Goal: Task Accomplishment & Management: Manage account settings

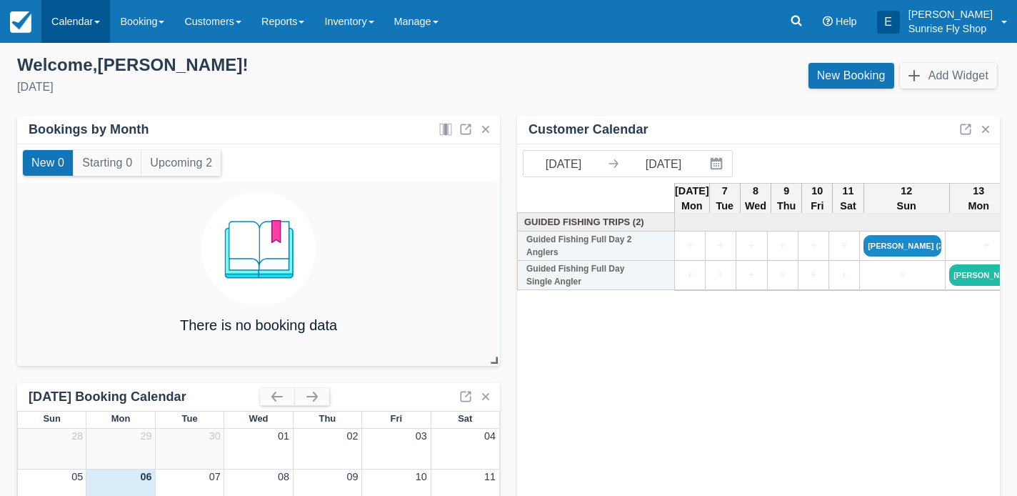
click at [56, 21] on link "Calendar" at bounding box center [75, 21] width 69 height 43
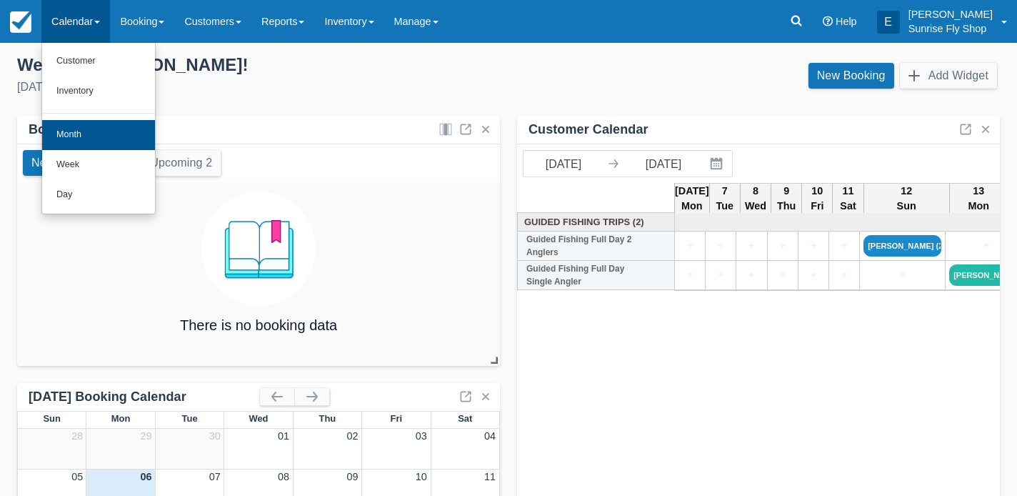
click at [69, 142] on link "Month" at bounding box center [98, 135] width 113 height 30
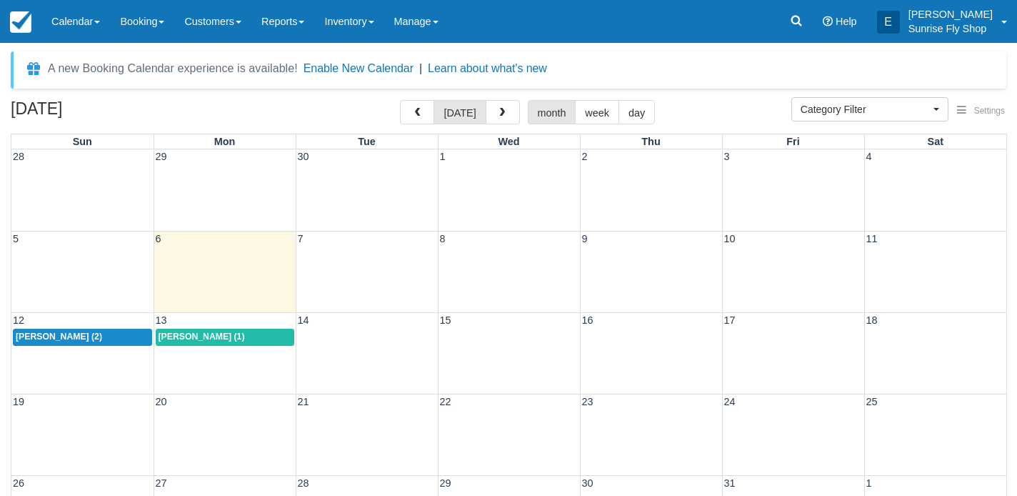
select select
click at [508, 112] on button "button" at bounding box center [503, 112] width 34 height 24
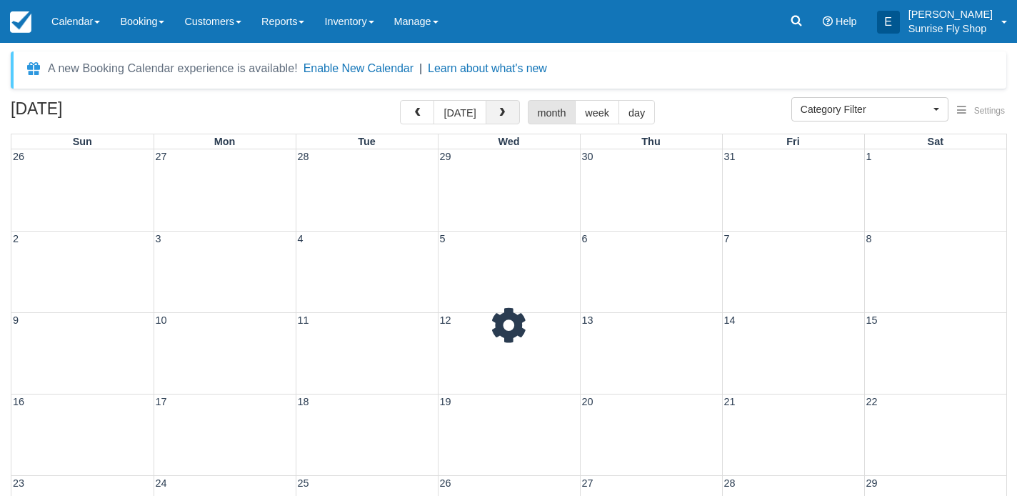
click at [508, 112] on button "button" at bounding box center [503, 112] width 34 height 24
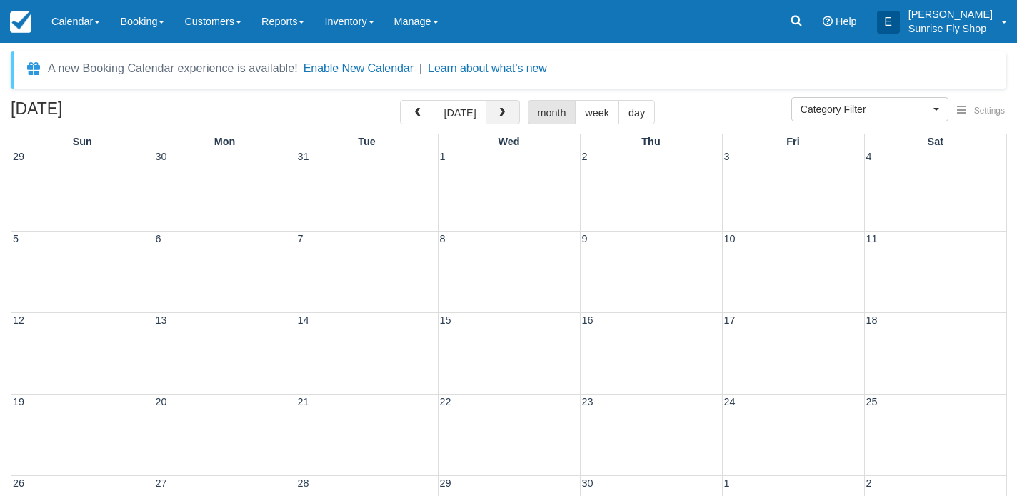
click at [508, 112] on button "button" at bounding box center [503, 112] width 34 height 24
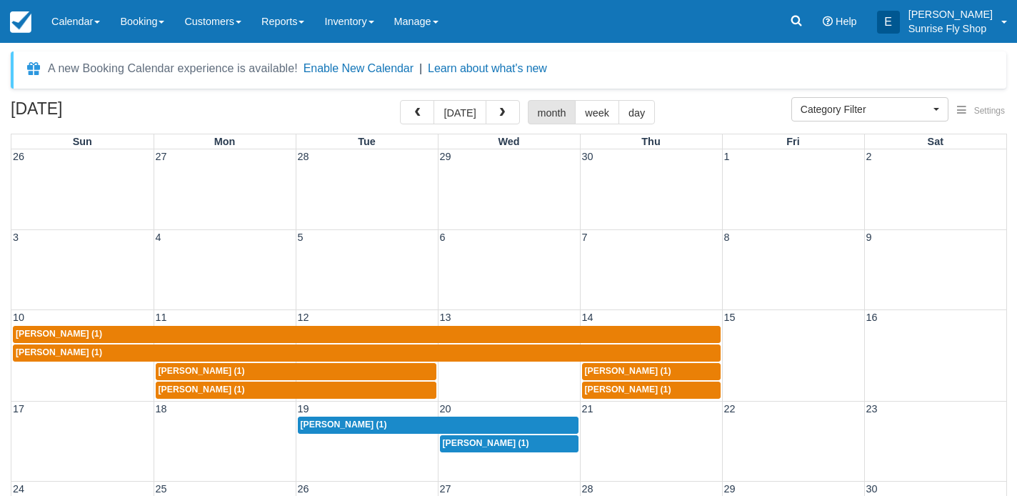
click at [318, 423] on span "Mark Johnson (1)" at bounding box center [344, 424] width 86 height 10
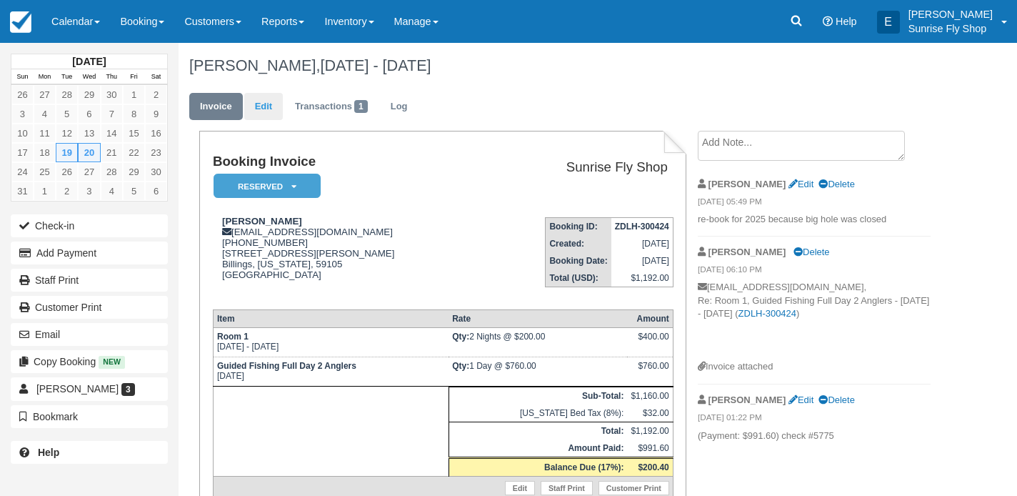
click at [261, 111] on link "Edit" at bounding box center [263, 107] width 39 height 28
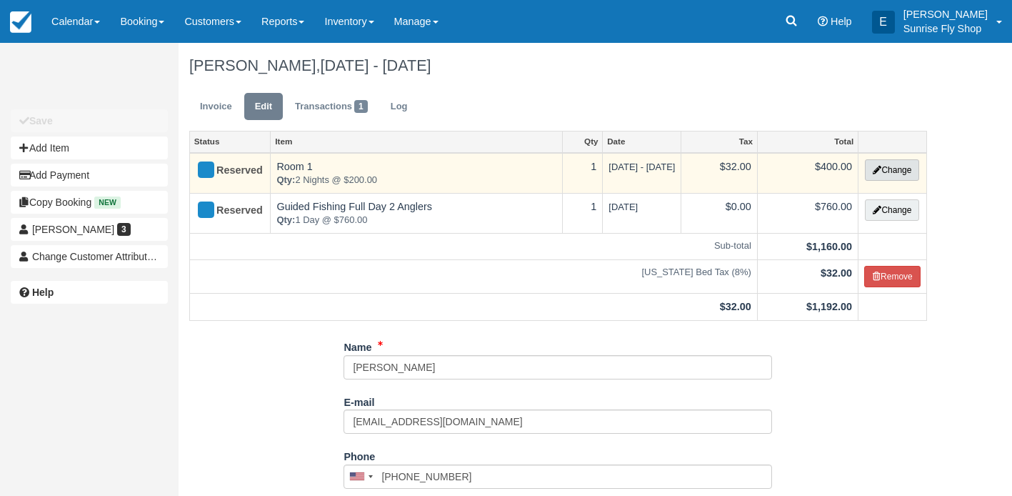
click at [888, 166] on button "Change" at bounding box center [892, 169] width 54 height 21
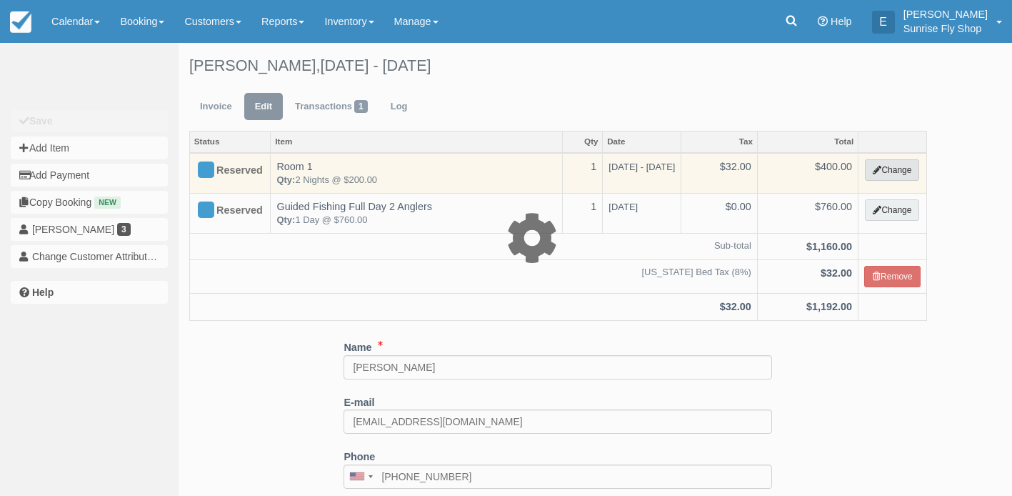
select select "1"
type input "400.00"
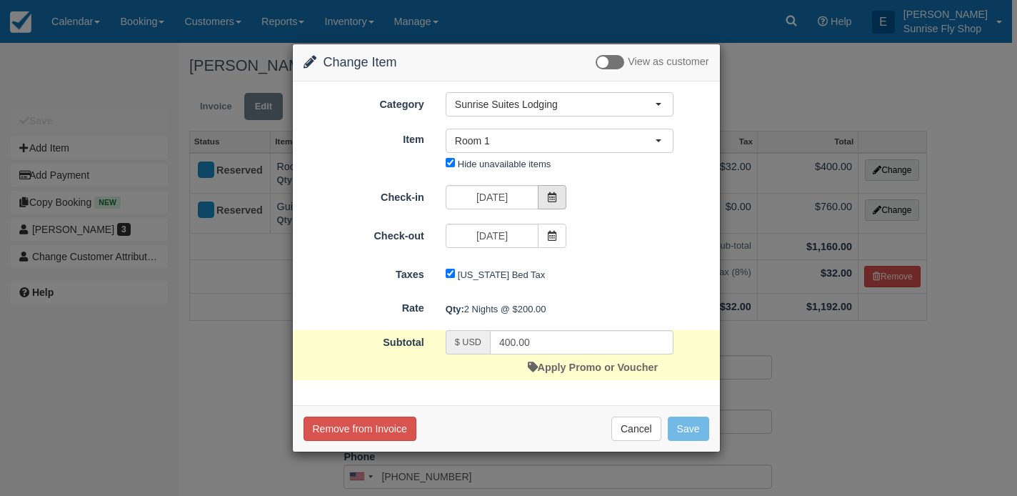
click at [543, 196] on span at bounding box center [552, 197] width 29 height 24
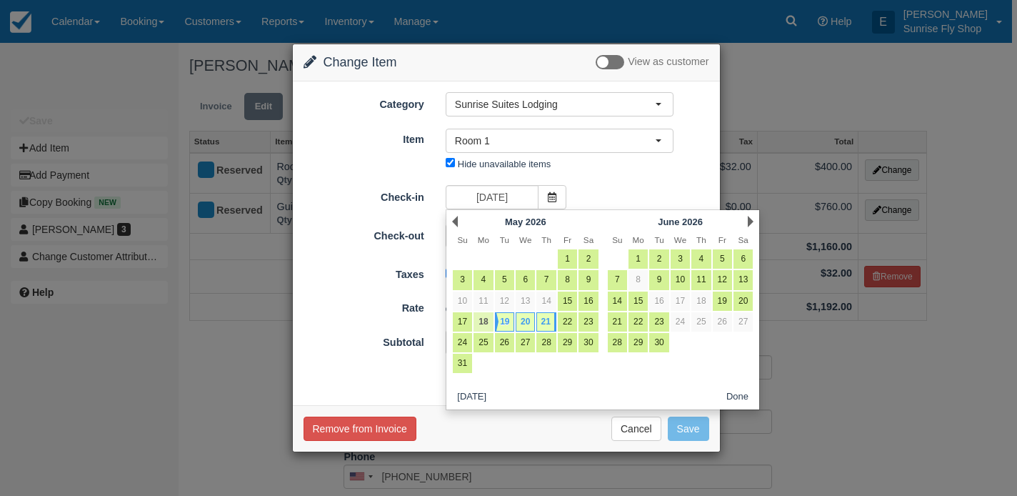
click at [483, 322] on link "18" at bounding box center [482, 321] width 19 height 19
type input "05/18/26"
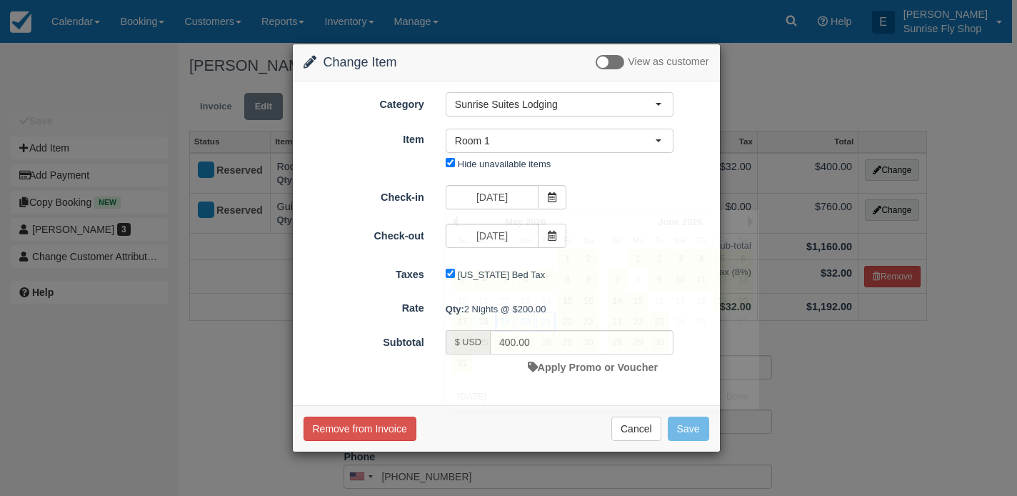
type input "600.00"
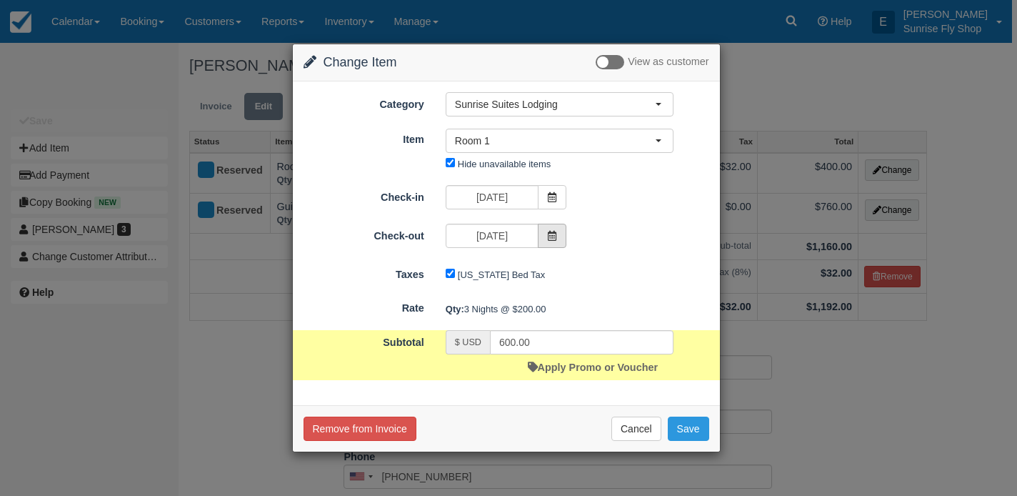
click at [553, 239] on icon at bounding box center [552, 236] width 10 height 10
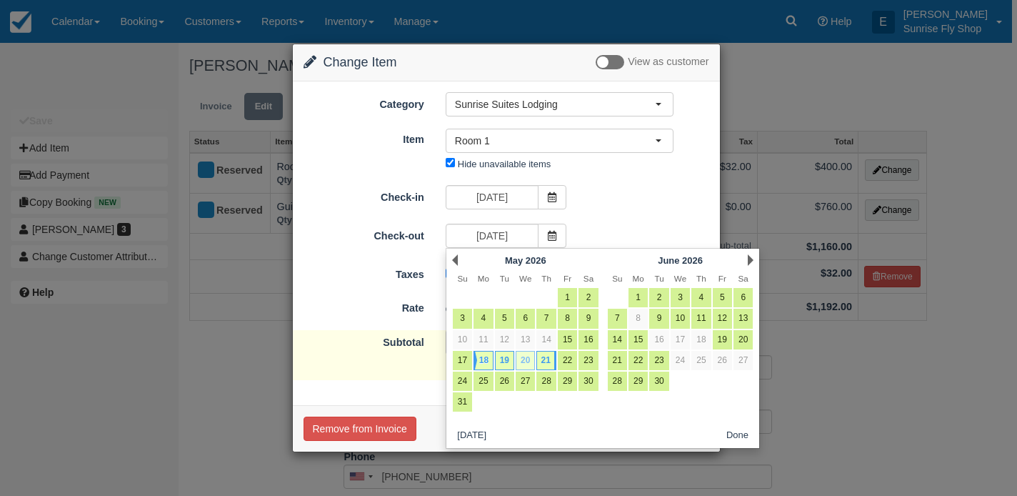
click at [528, 360] on link "20" at bounding box center [525, 360] width 19 height 19
type input "05/20/26"
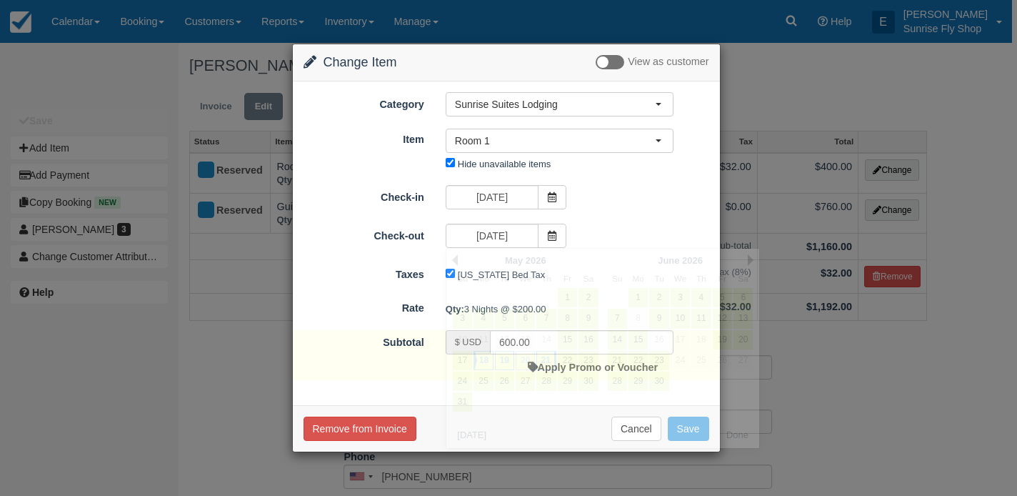
type input "400.00"
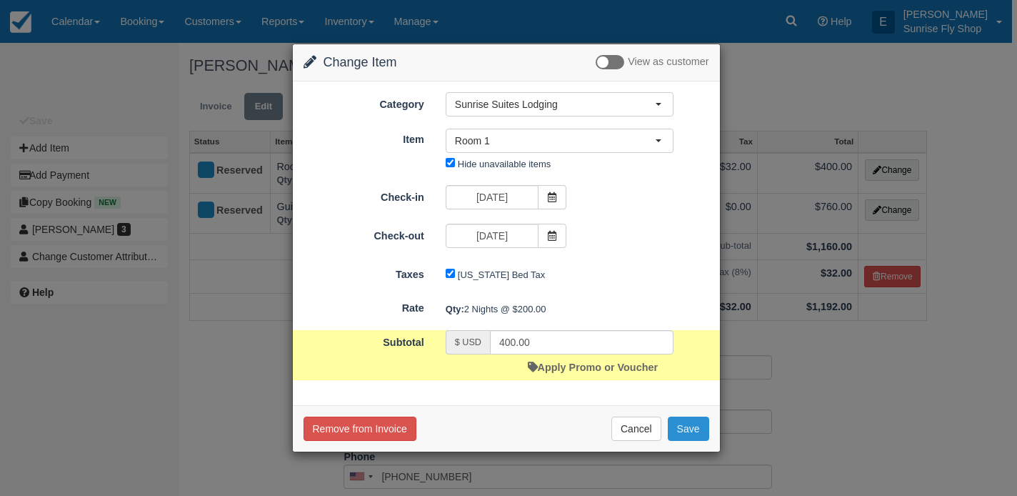
click at [682, 423] on button "Save" at bounding box center [688, 428] width 41 height 24
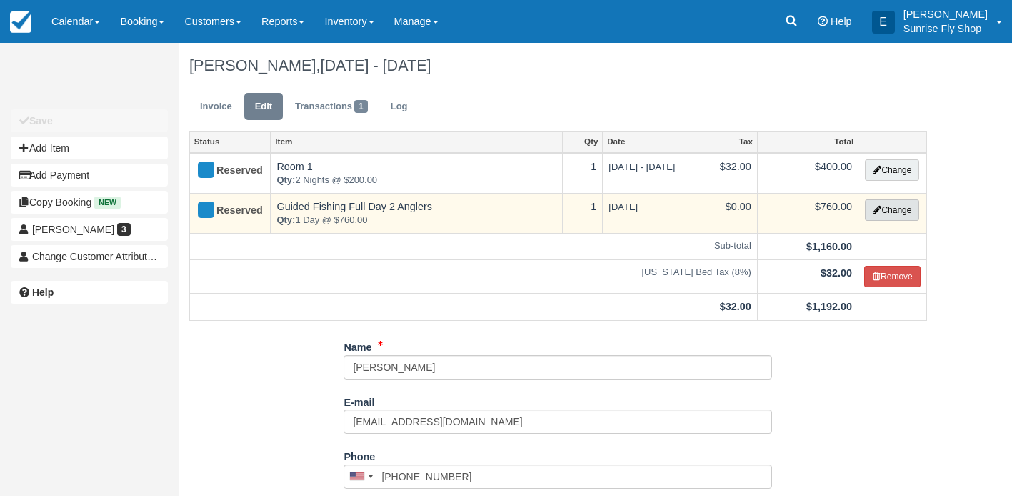
click at [878, 210] on icon "button" at bounding box center [877, 210] width 9 height 9
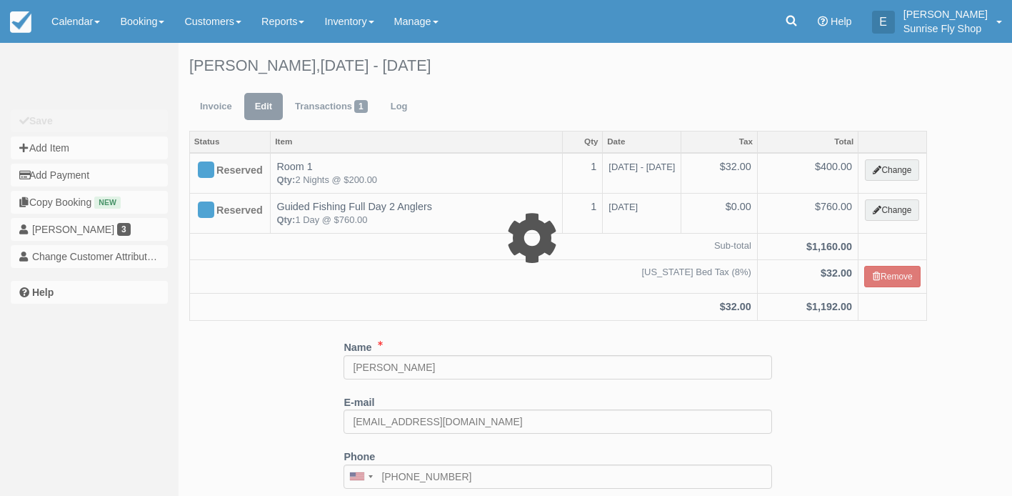
type input "760.00"
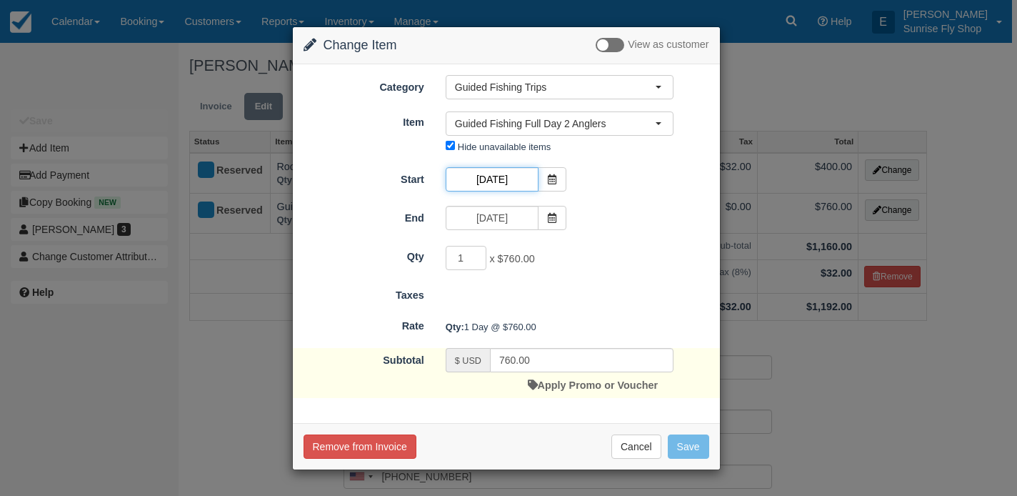
click at [507, 179] on input "05/20/26" at bounding box center [492, 179] width 93 height 24
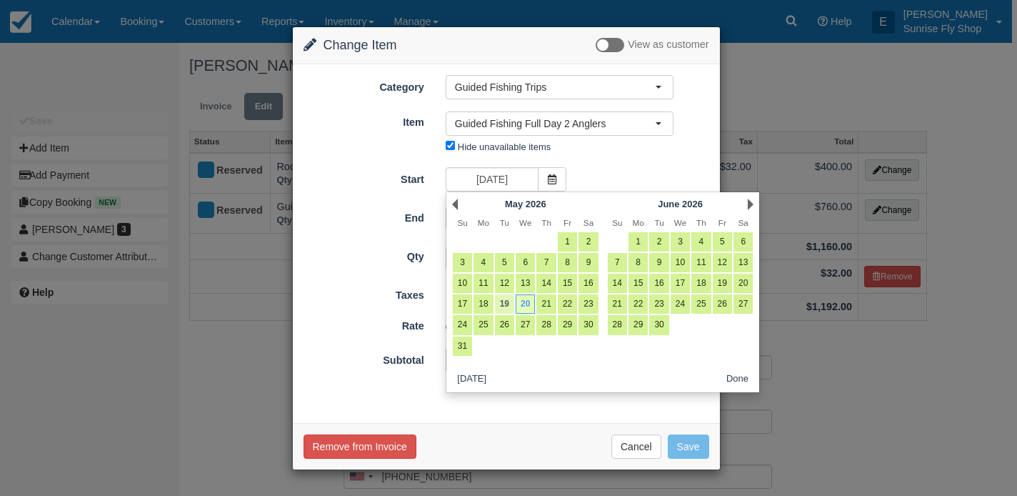
click at [502, 304] on link "19" at bounding box center [504, 303] width 19 height 19
type input "05/19/26"
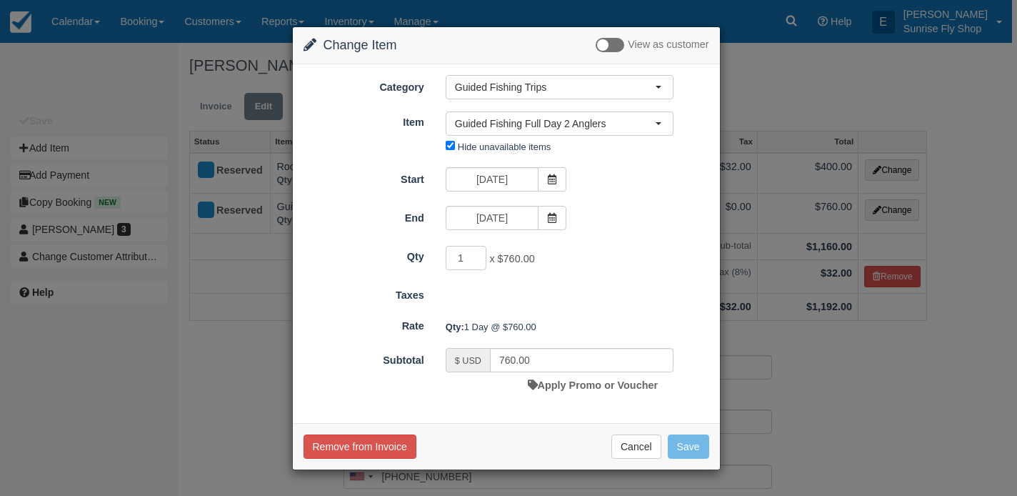
type input "1520.00"
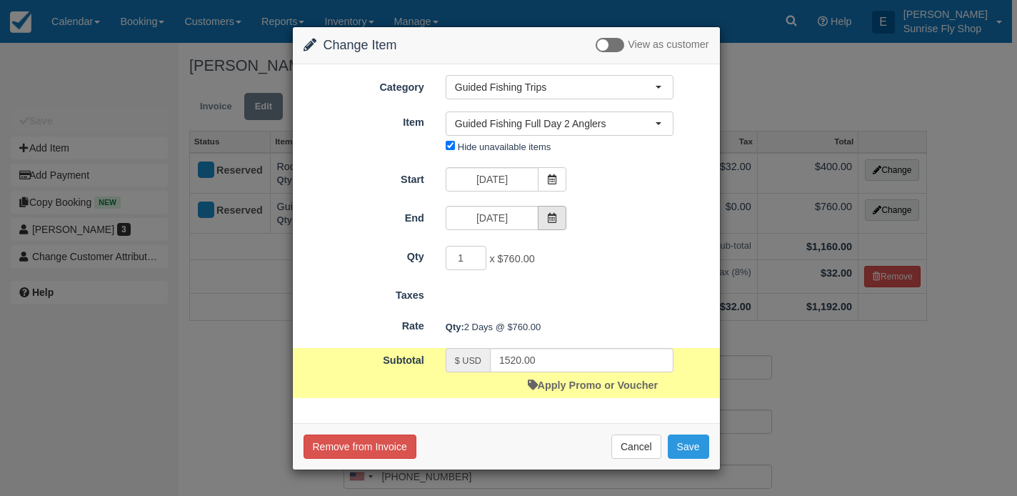
click at [551, 216] on icon at bounding box center [552, 218] width 10 height 10
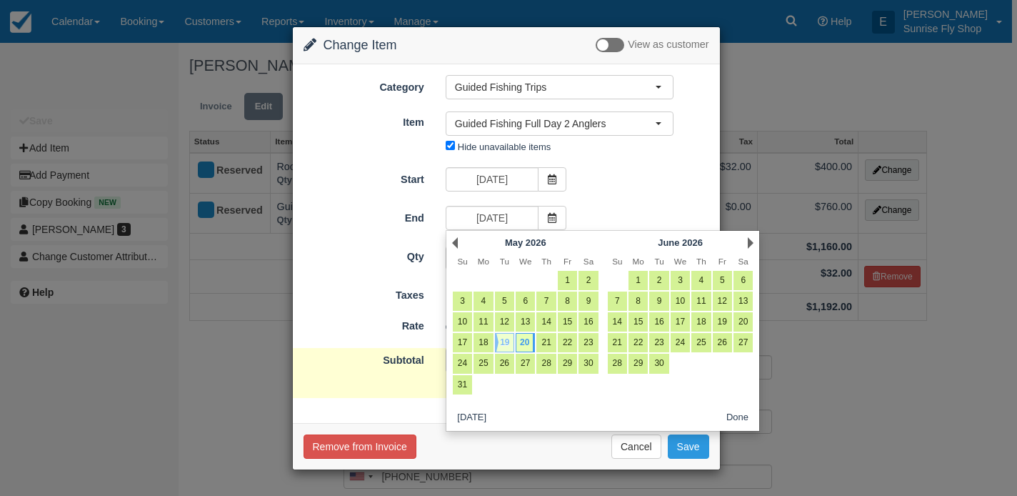
click at [504, 347] on link "19" at bounding box center [504, 342] width 19 height 19
type input "05/19/26"
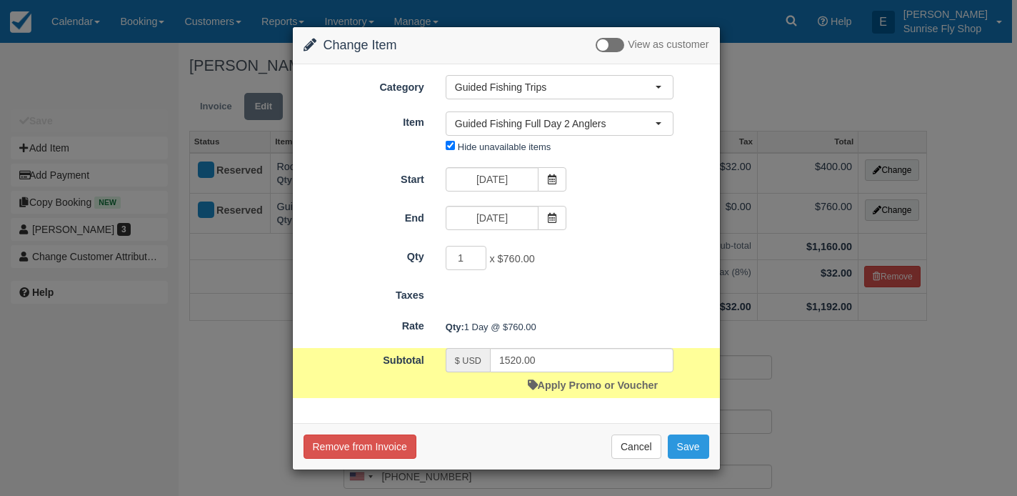
type input "760.00"
click at [685, 448] on button "Save" at bounding box center [688, 446] width 41 height 24
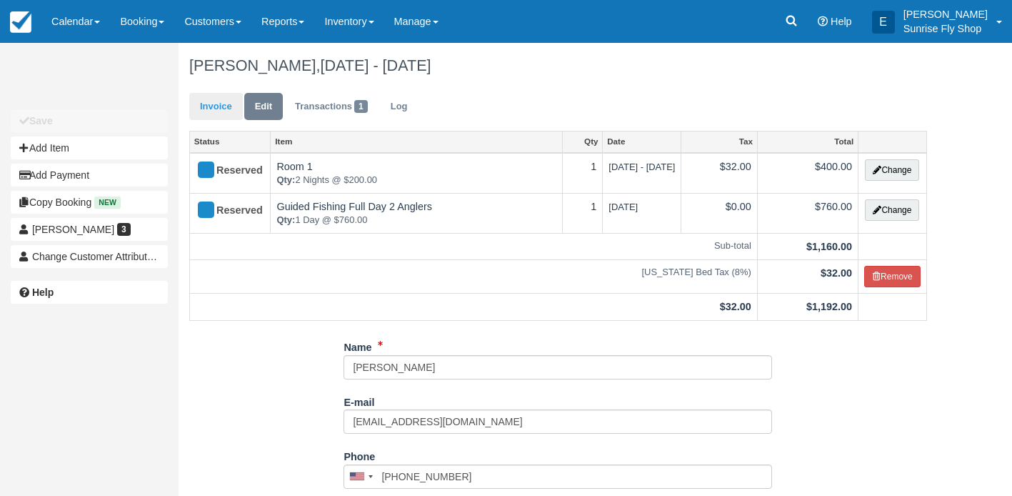
click at [218, 106] on link "Invoice" at bounding box center [216, 107] width 54 height 28
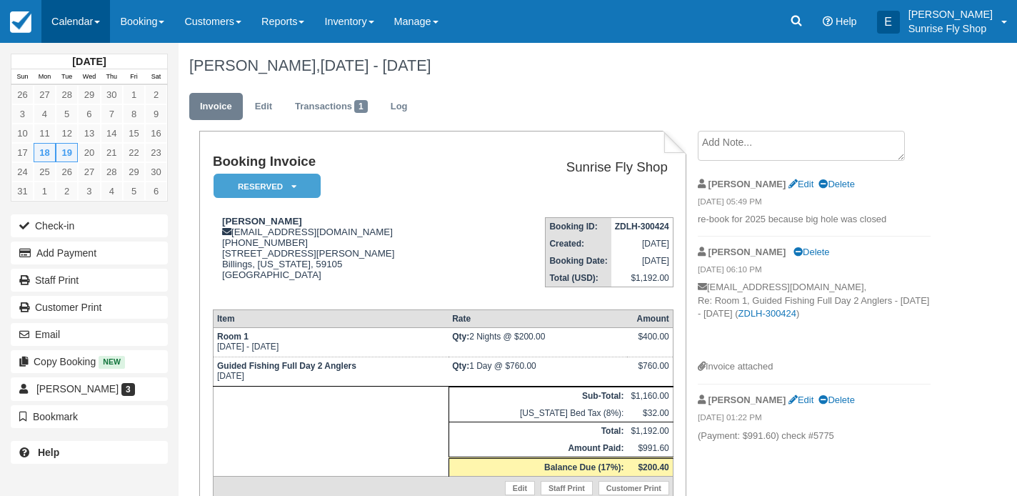
click at [90, 36] on link "Calendar" at bounding box center [75, 21] width 69 height 43
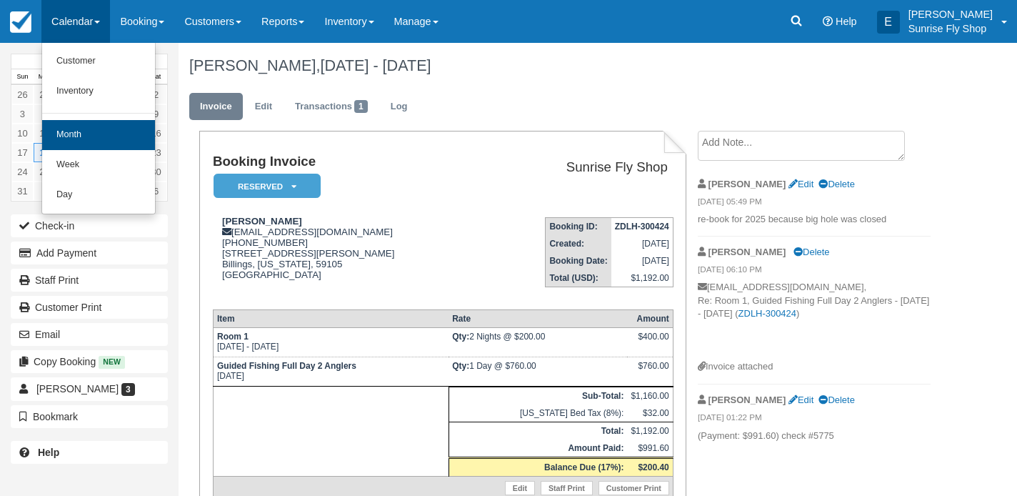
click at [90, 144] on link "Month" at bounding box center [98, 135] width 113 height 30
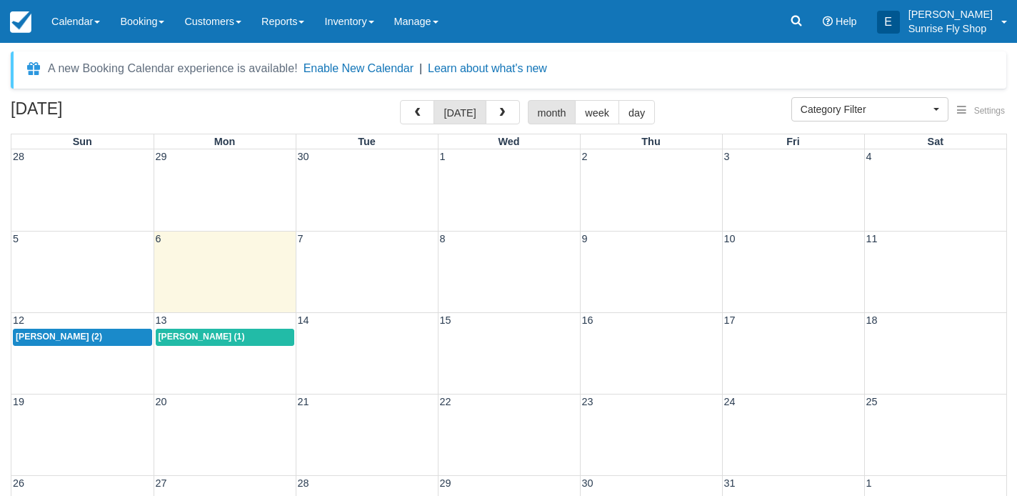
select select
click at [498, 109] on span "button" at bounding box center [502, 113] width 10 height 10
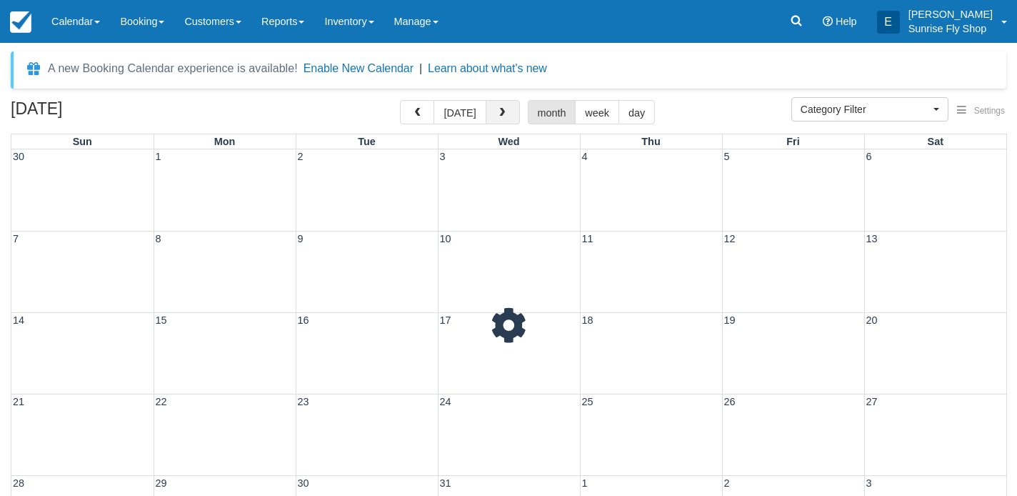
click at [498, 109] on span "button" at bounding box center [502, 113] width 10 height 10
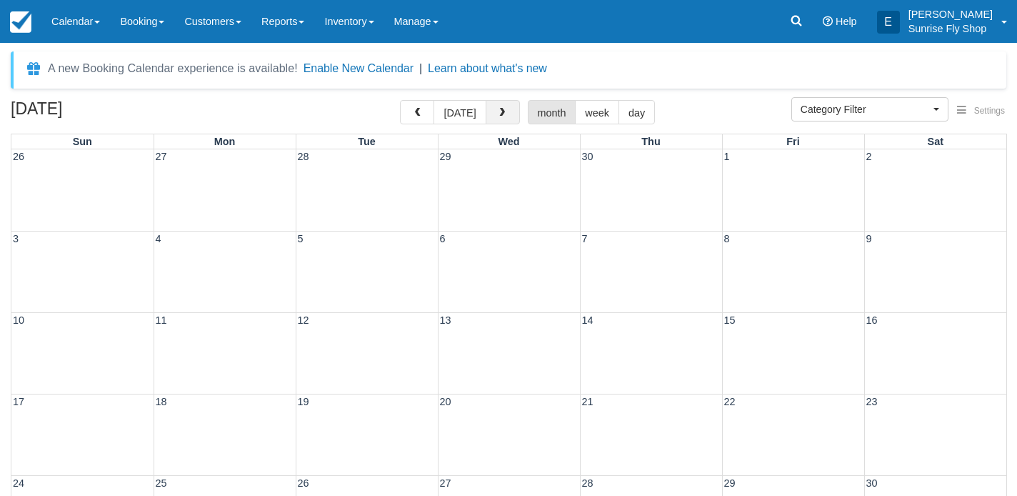
click at [498, 109] on span "button" at bounding box center [502, 113] width 10 height 10
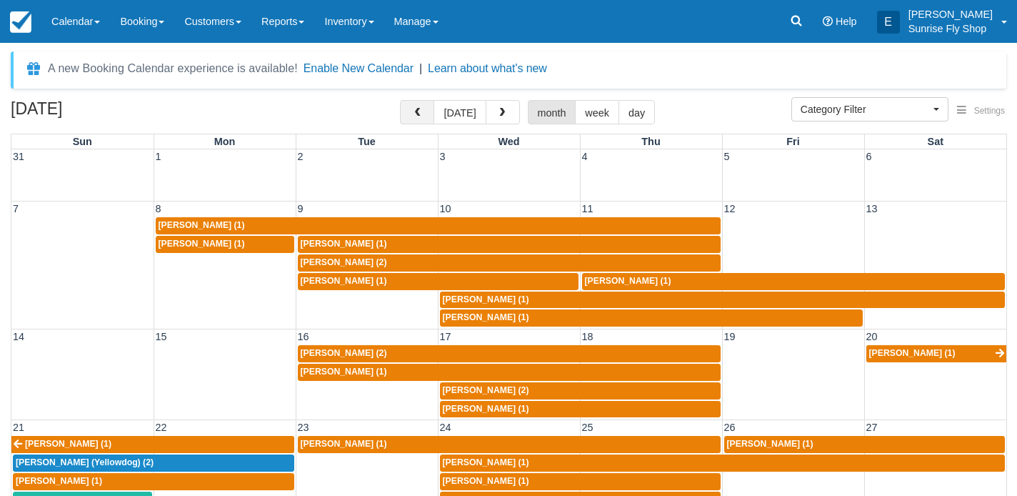
click at [415, 109] on span "button" at bounding box center [417, 113] width 10 height 10
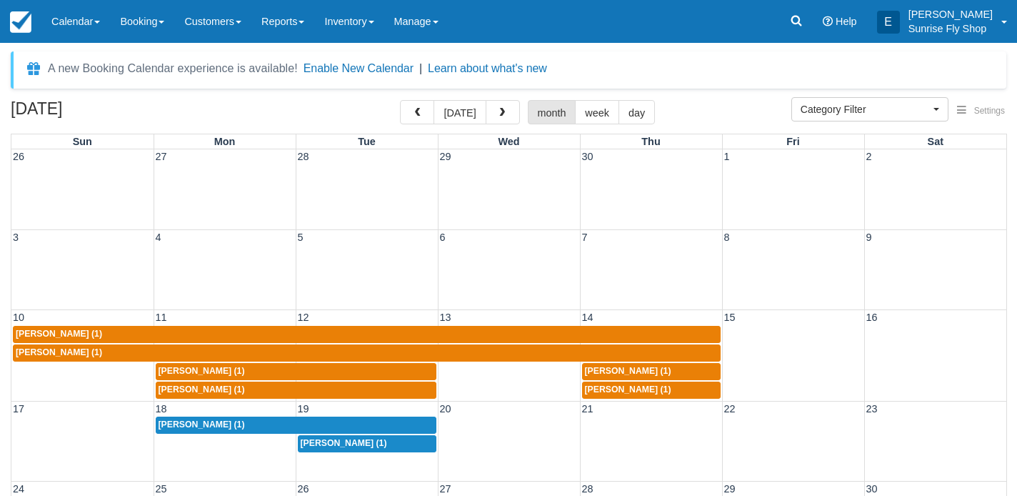
click at [252, 419] on div "[PERSON_NAME] (1)" at bounding box center [296, 424] width 275 height 11
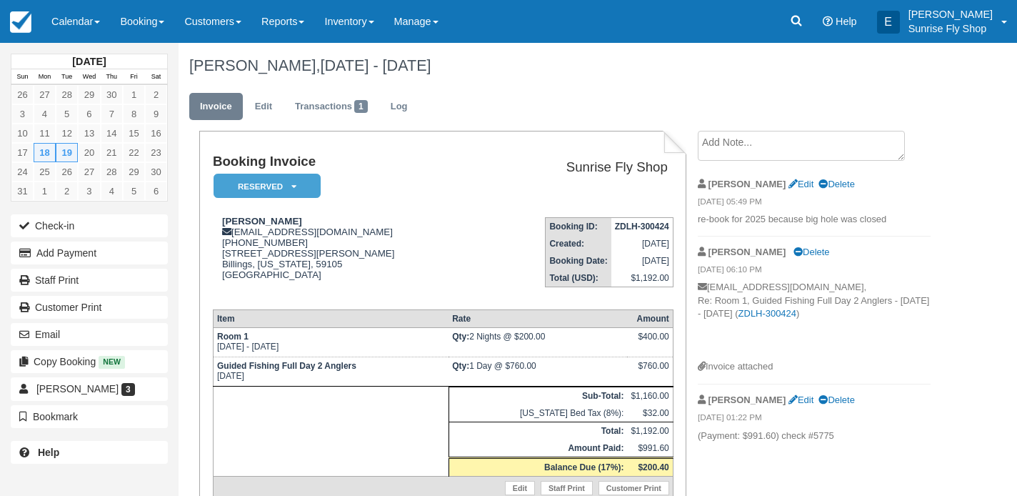
click at [255, 182] on em "Reserved" at bounding box center [267, 186] width 107 height 25
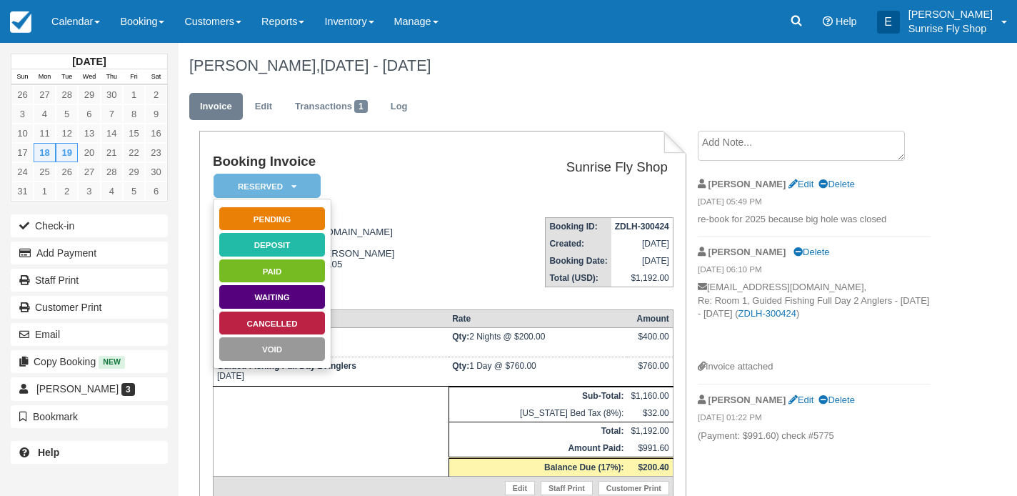
click at [256, 224] on link "Pending" at bounding box center [272, 218] width 107 height 25
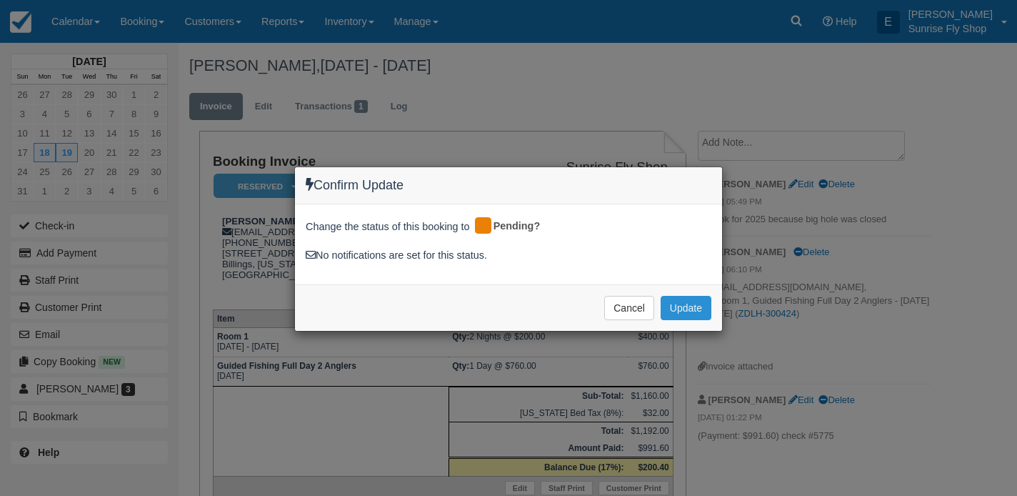
click at [671, 304] on button "Update" at bounding box center [686, 308] width 51 height 24
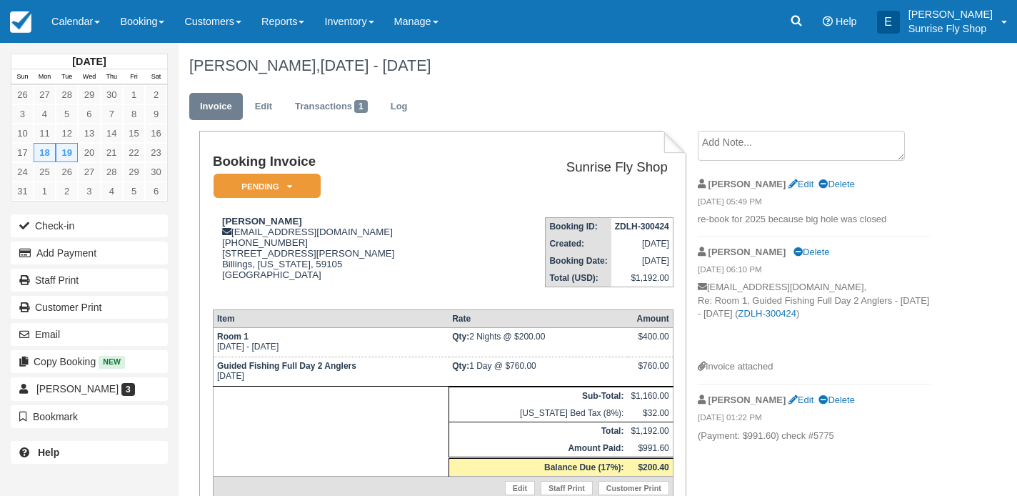
click at [252, 192] on em "Pending" at bounding box center [267, 186] width 107 height 25
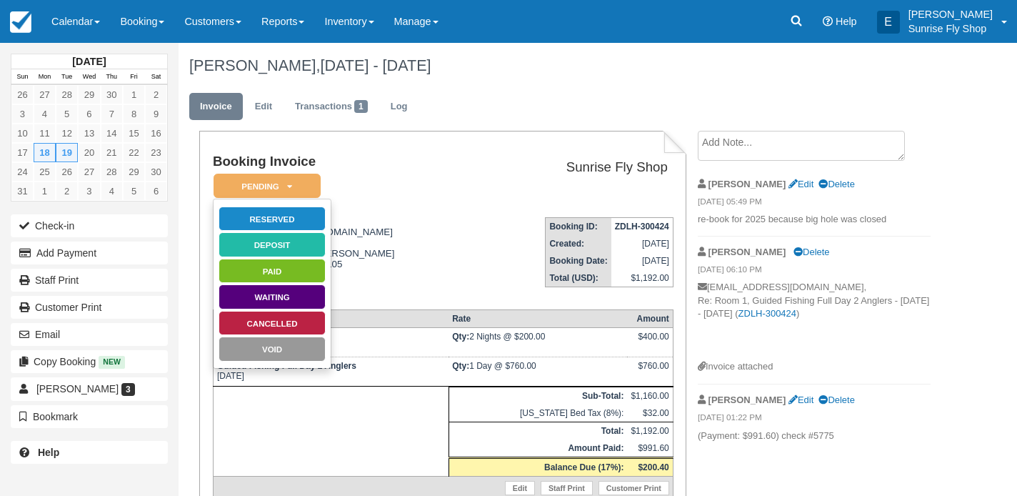
click at [251, 225] on link "Reserved" at bounding box center [272, 218] width 107 height 25
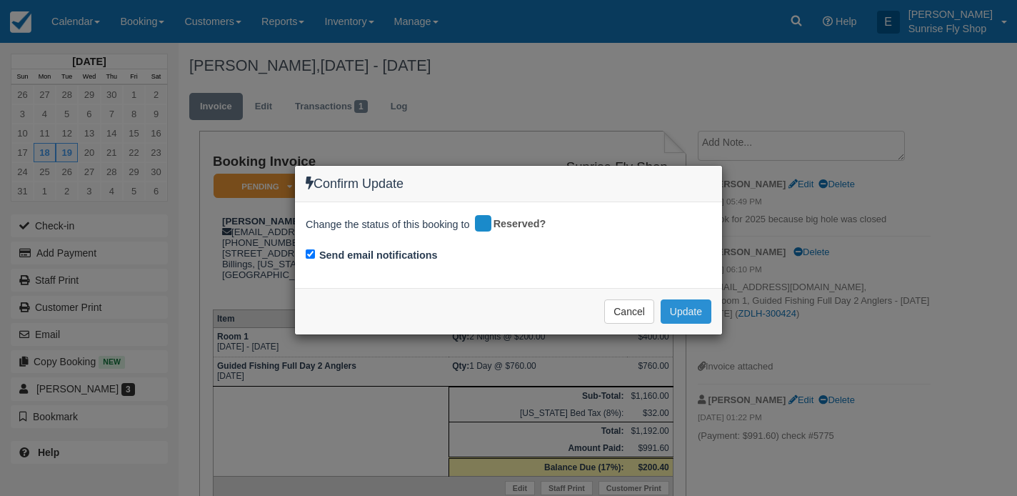
click at [694, 303] on button "Update" at bounding box center [686, 311] width 51 height 24
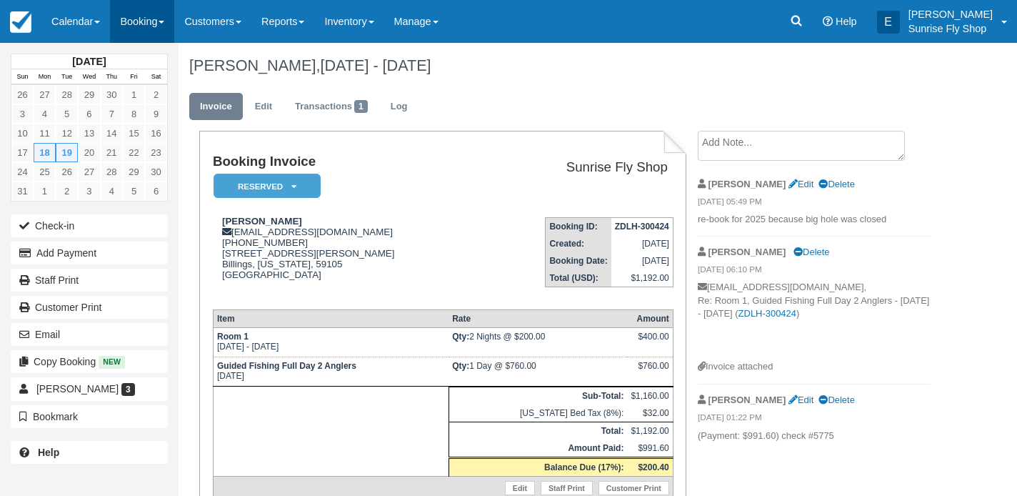
click at [141, 24] on link "Booking" at bounding box center [142, 21] width 64 height 43
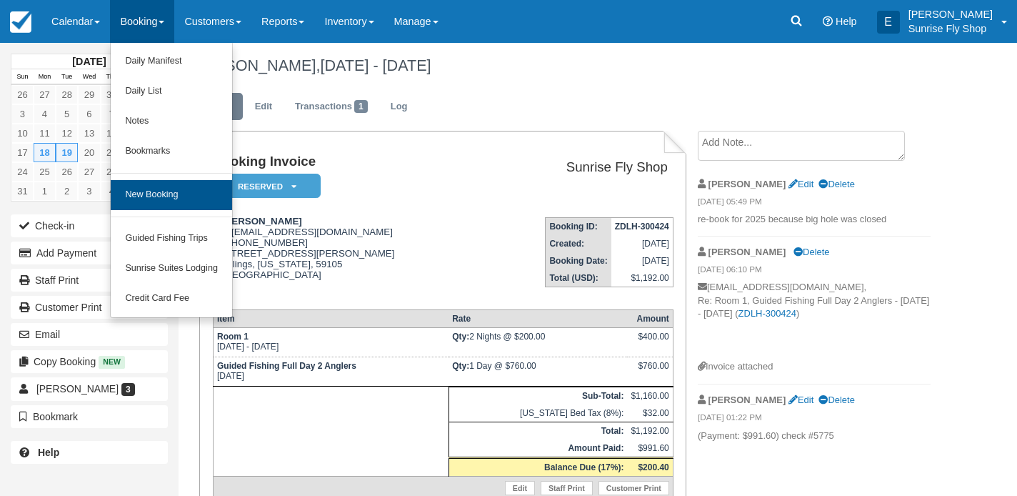
click at [143, 189] on link "New Booking" at bounding box center [171, 195] width 121 height 30
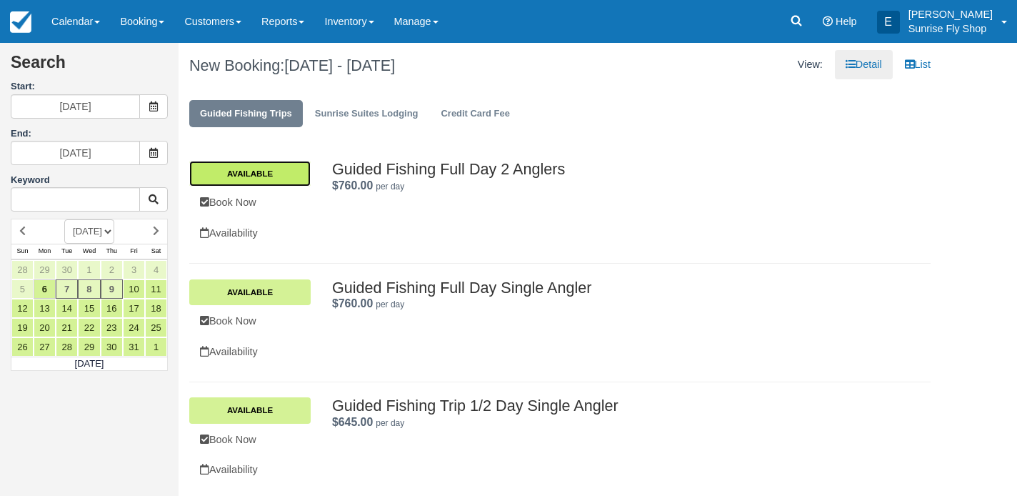
click at [271, 174] on link "Available" at bounding box center [249, 174] width 121 height 26
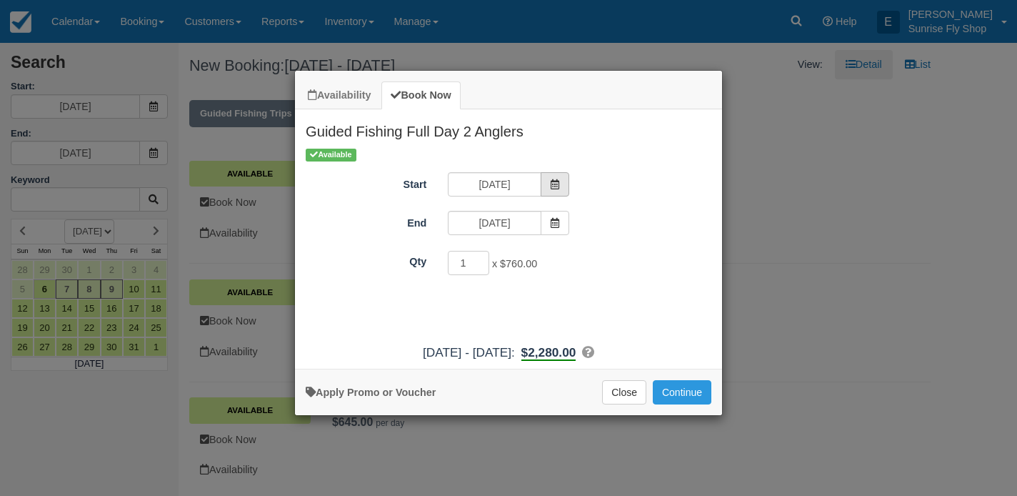
click at [556, 178] on span "Item Modal" at bounding box center [555, 184] width 29 height 24
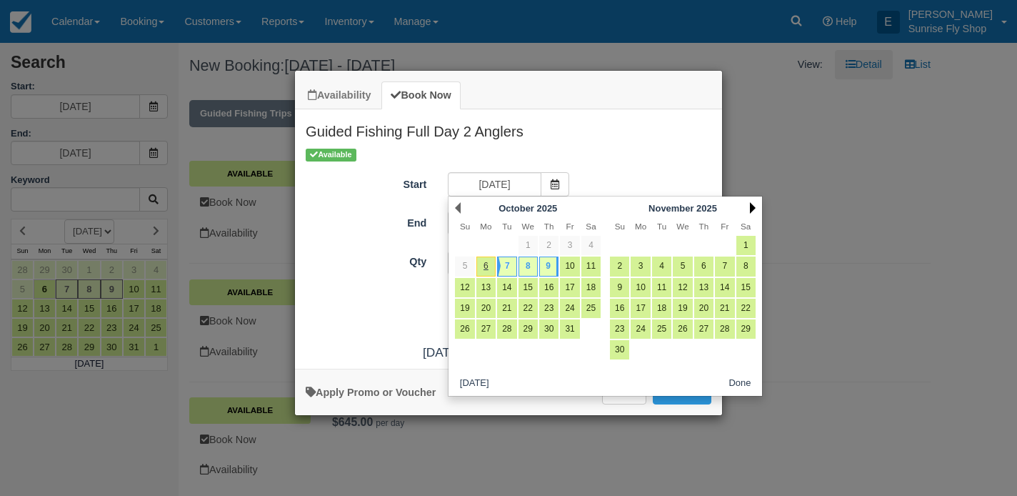
click at [751, 205] on link "Next" at bounding box center [753, 207] width 6 height 11
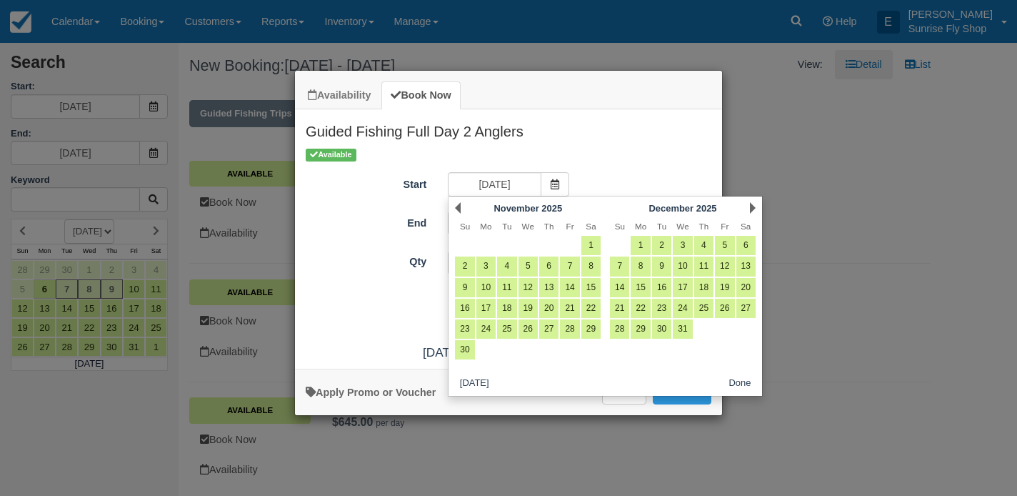
click at [751, 205] on link "Next" at bounding box center [753, 207] width 6 height 11
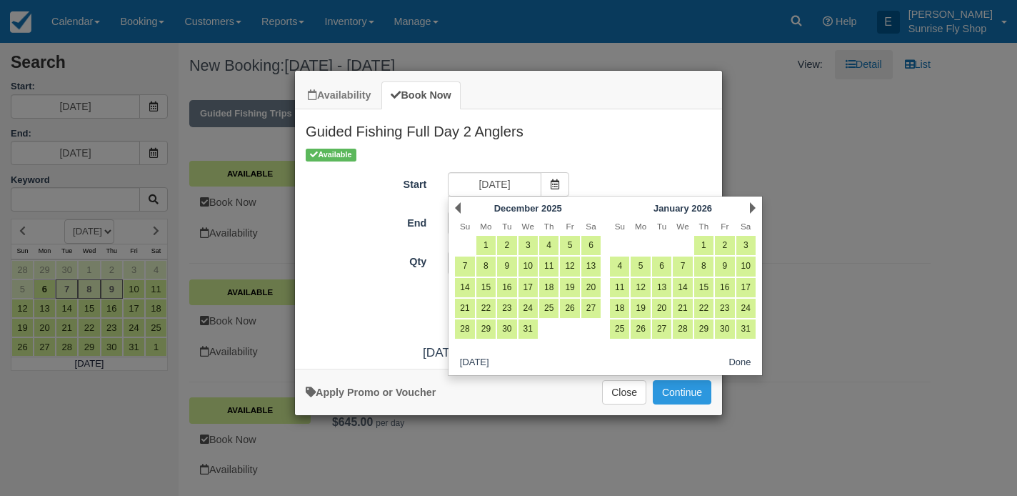
click at [751, 205] on link "Next" at bounding box center [753, 207] width 6 height 11
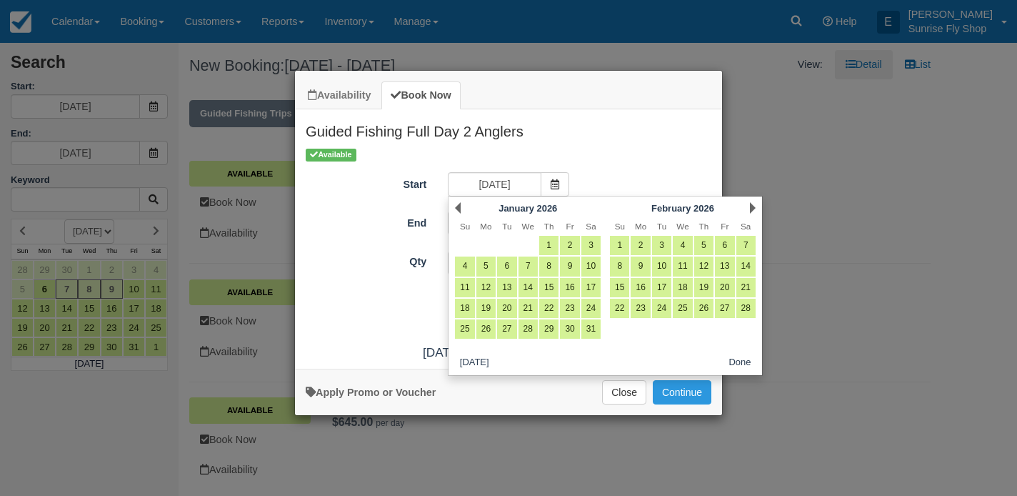
click at [751, 205] on link "Next" at bounding box center [753, 207] width 6 height 11
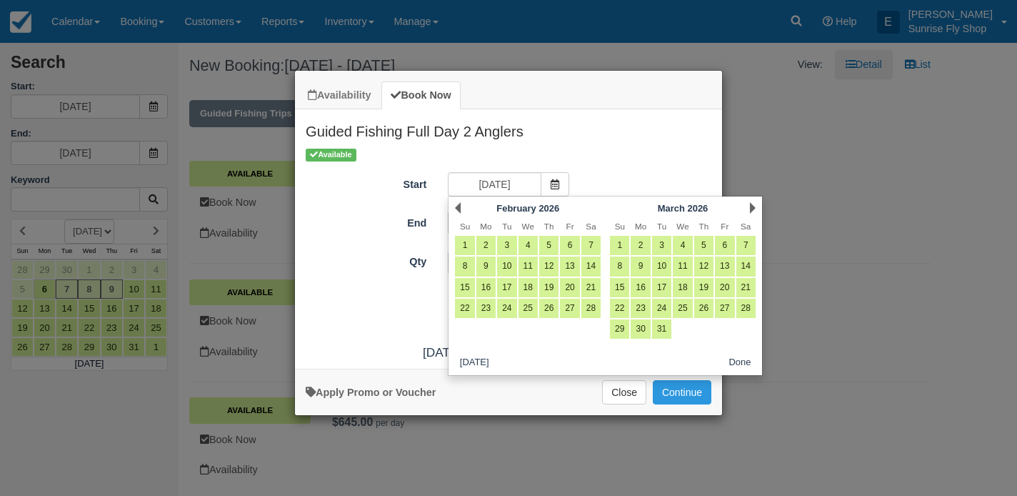
click at [751, 205] on link "Next" at bounding box center [753, 207] width 6 height 11
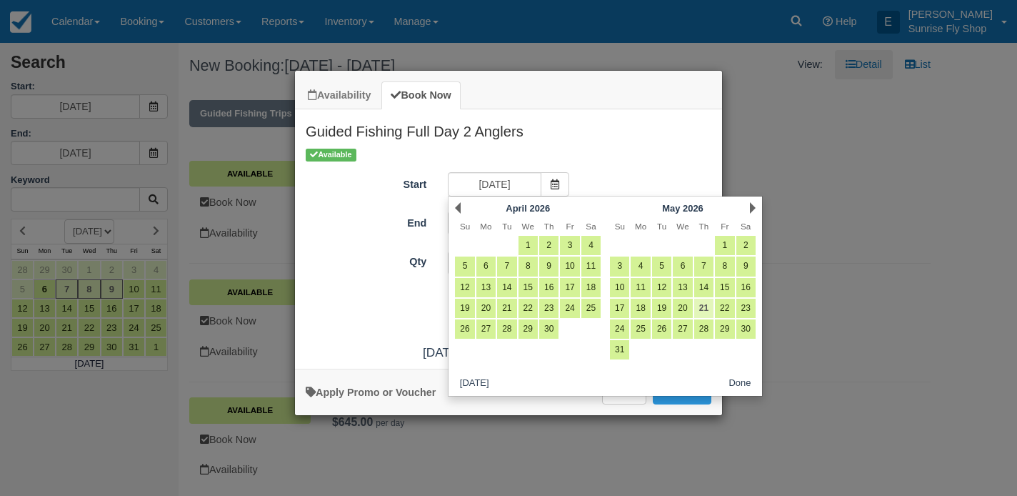
click at [703, 308] on link "21" at bounding box center [703, 307] width 19 height 19
type input "[DATE]"
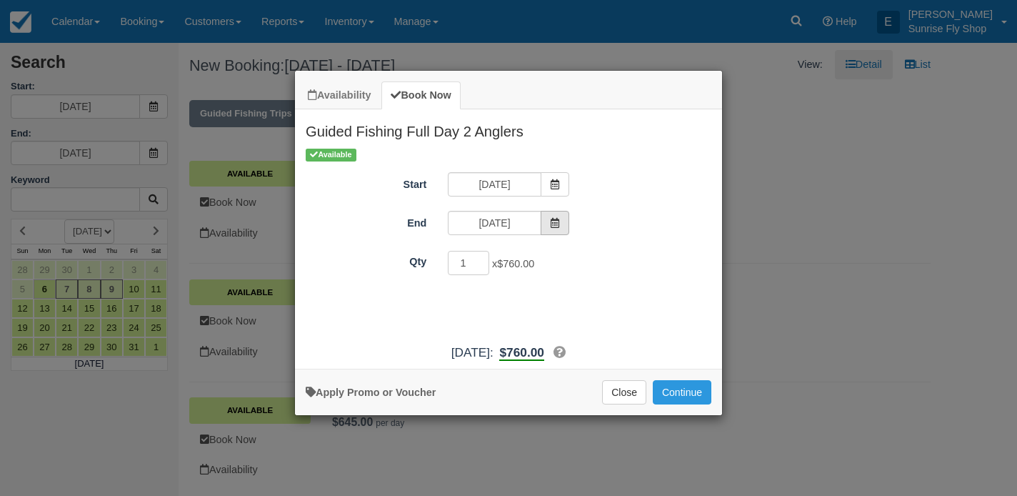
click at [558, 221] on icon "Item Modal" at bounding box center [555, 223] width 10 height 10
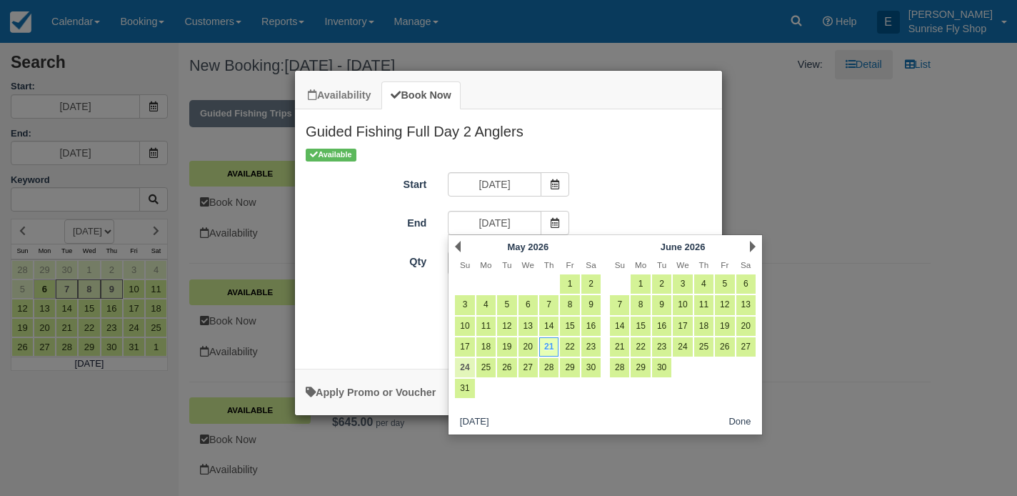
click at [463, 366] on link "24" at bounding box center [464, 367] width 19 height 19
type input "[DATE]"
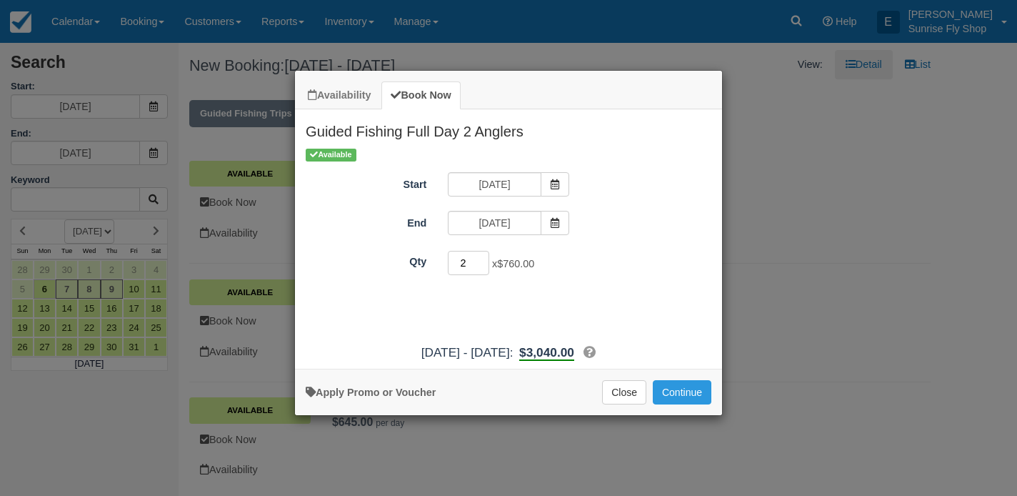
click at [480, 258] on input "2" at bounding box center [468, 263] width 41 height 24
type input "3"
click at [480, 258] on input "3" at bounding box center [468, 263] width 41 height 24
click at [671, 394] on button "Continue" at bounding box center [682, 392] width 59 height 24
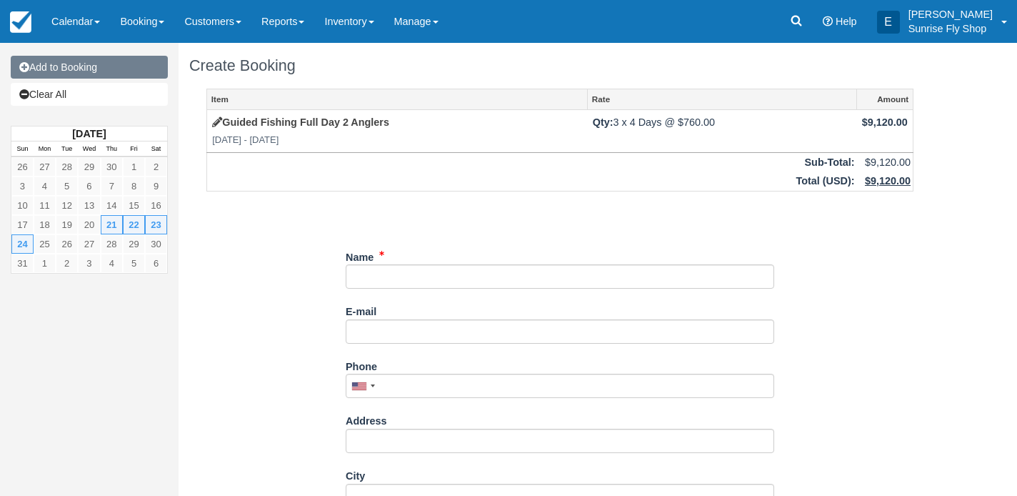
click at [98, 77] on link "Add to Booking" at bounding box center [89, 67] width 157 height 23
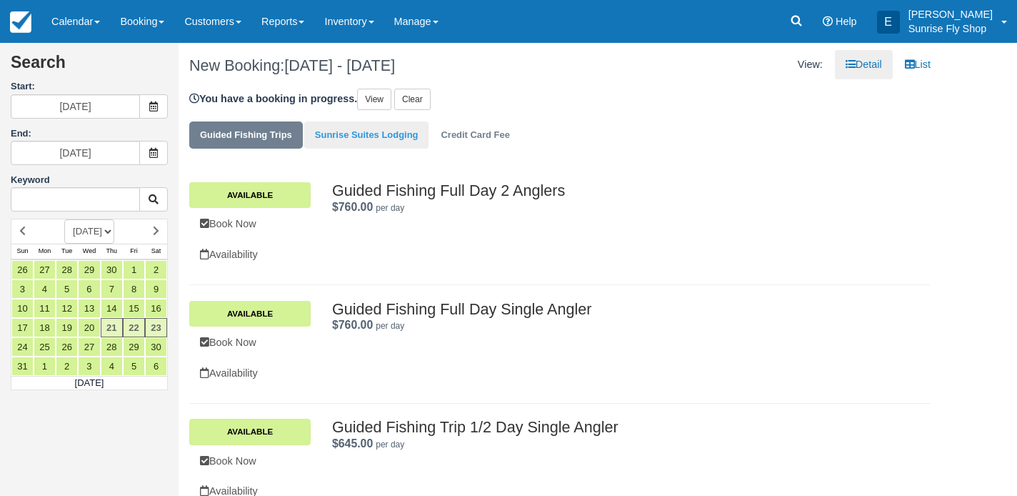
click at [386, 139] on link "Sunrise Suites Lodging" at bounding box center [366, 135] width 125 height 28
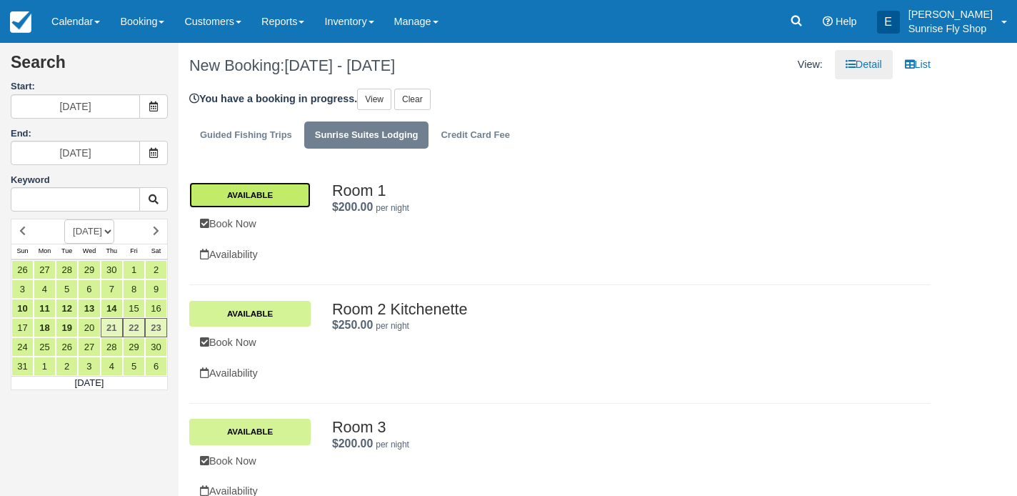
click at [289, 191] on link "Available" at bounding box center [249, 195] width 121 height 26
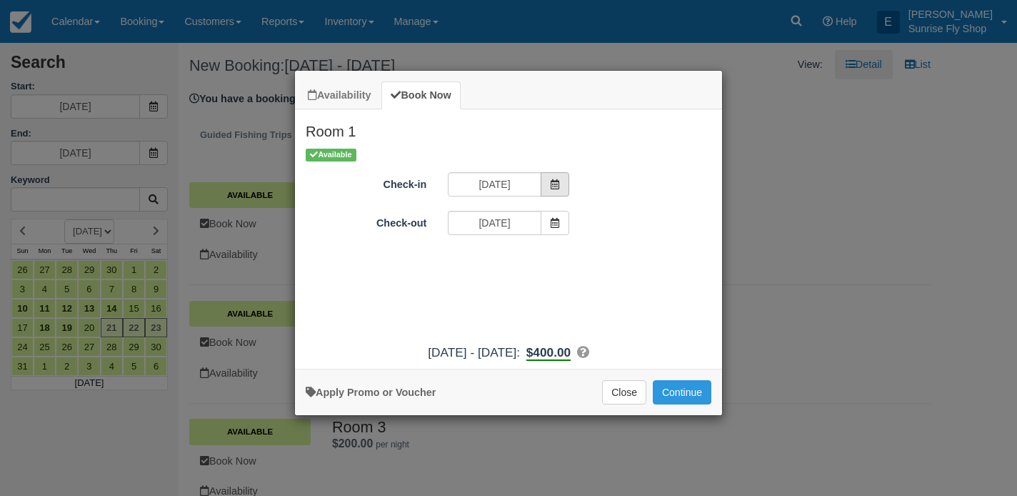
click at [557, 184] on icon "Item Modal" at bounding box center [555, 184] width 10 height 10
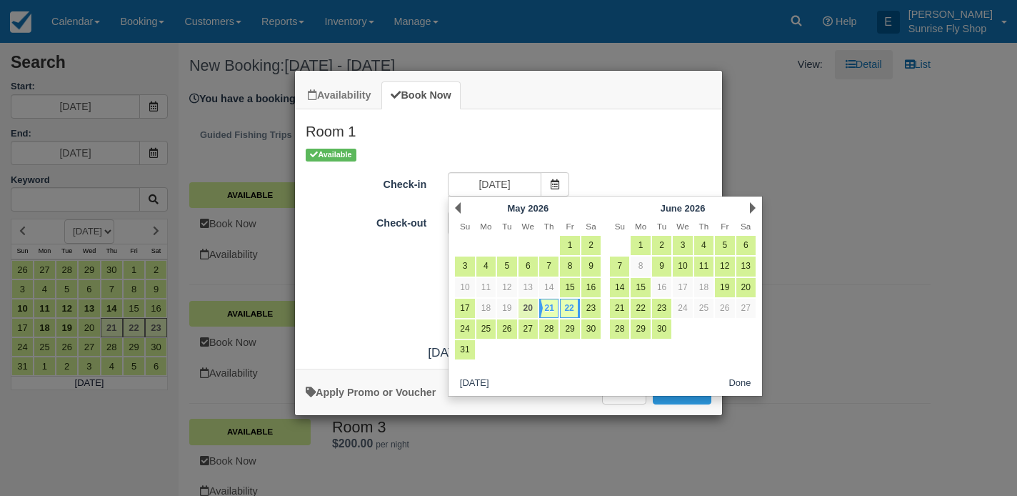
click at [525, 311] on link "20" at bounding box center [527, 307] width 19 height 19
type input "[DATE]"
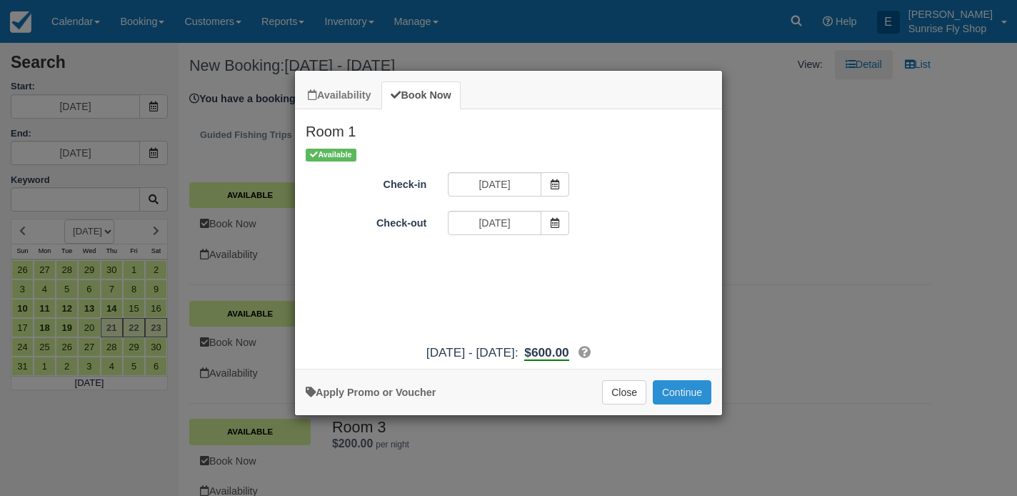
click at [687, 401] on button "Continue" at bounding box center [682, 392] width 59 height 24
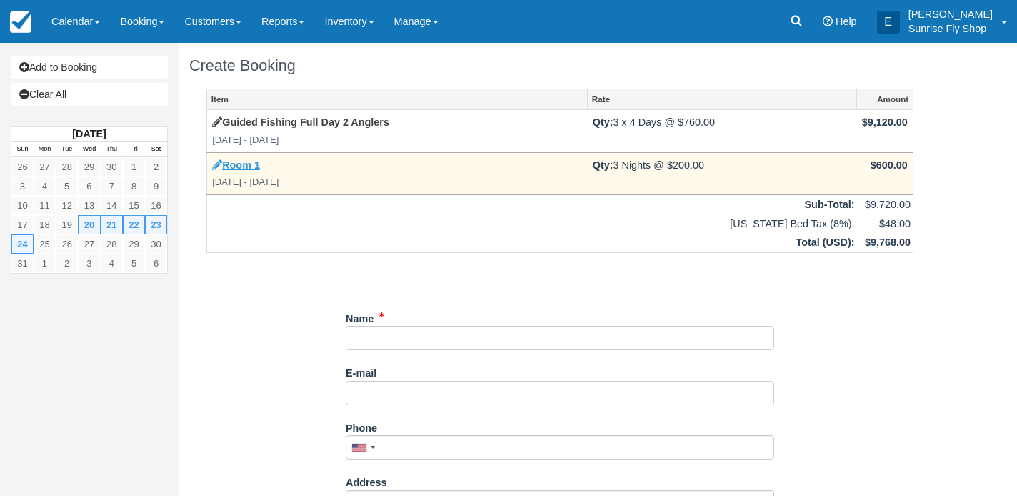
click at [238, 161] on link "Room 1" at bounding box center [236, 164] width 48 height 11
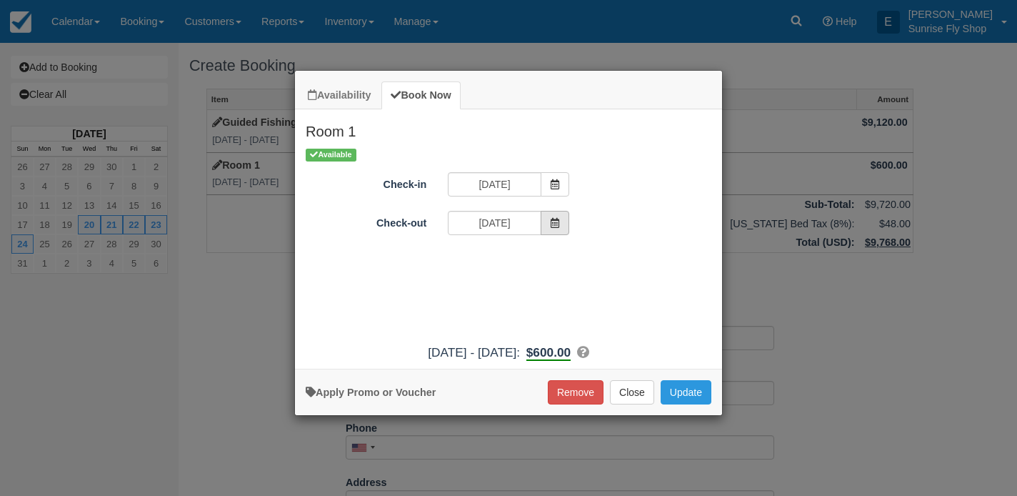
click at [556, 222] on icon "Item Modal" at bounding box center [555, 223] width 10 height 10
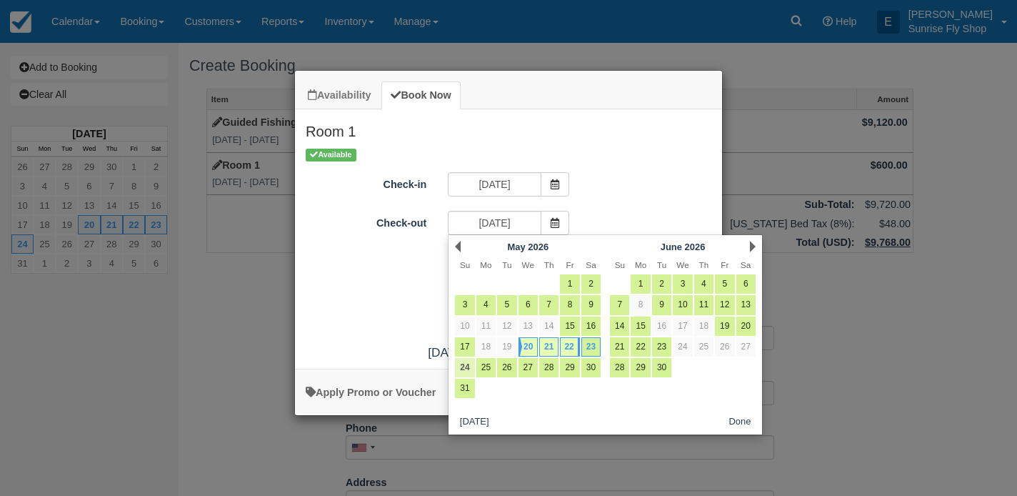
click at [468, 366] on link "24" at bounding box center [464, 367] width 19 height 19
type input "[DATE]"
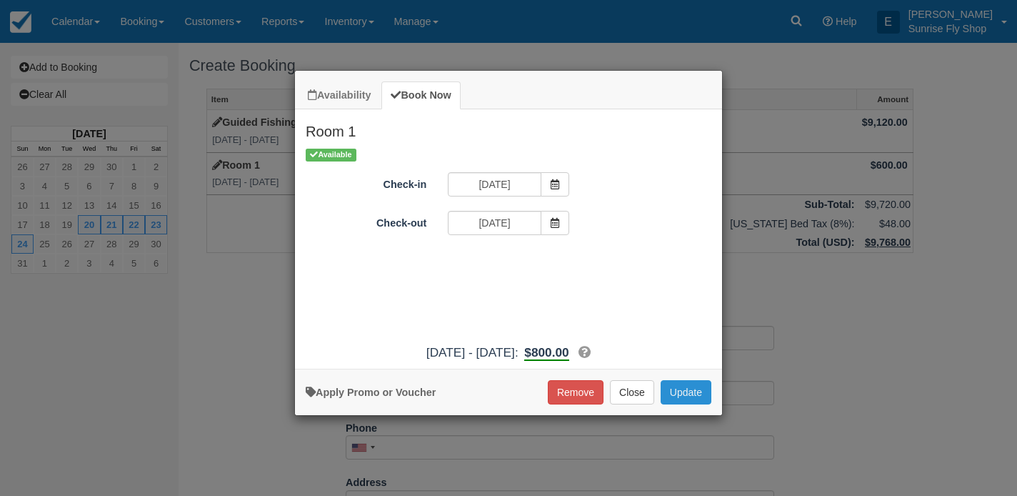
click at [681, 398] on button "Update" at bounding box center [686, 392] width 51 height 24
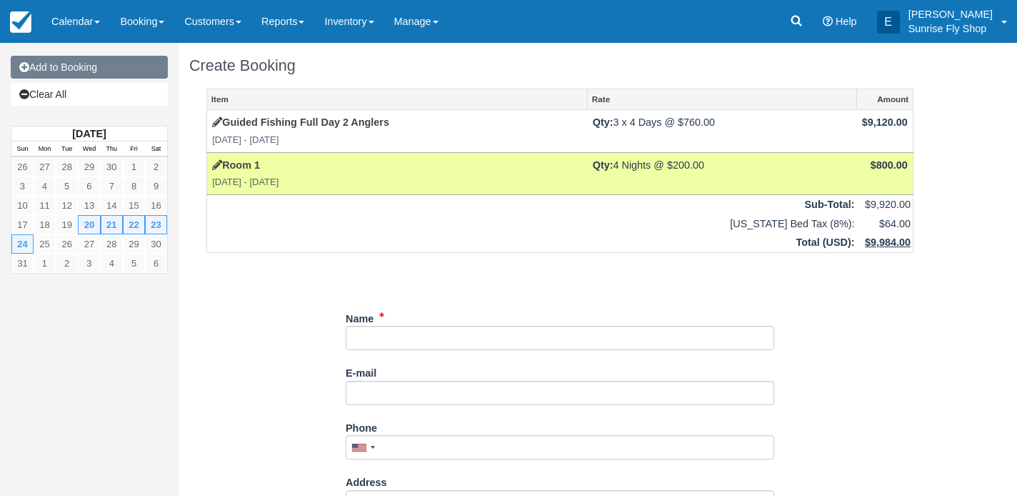
click at [73, 70] on link "Add to Booking" at bounding box center [89, 67] width 157 height 23
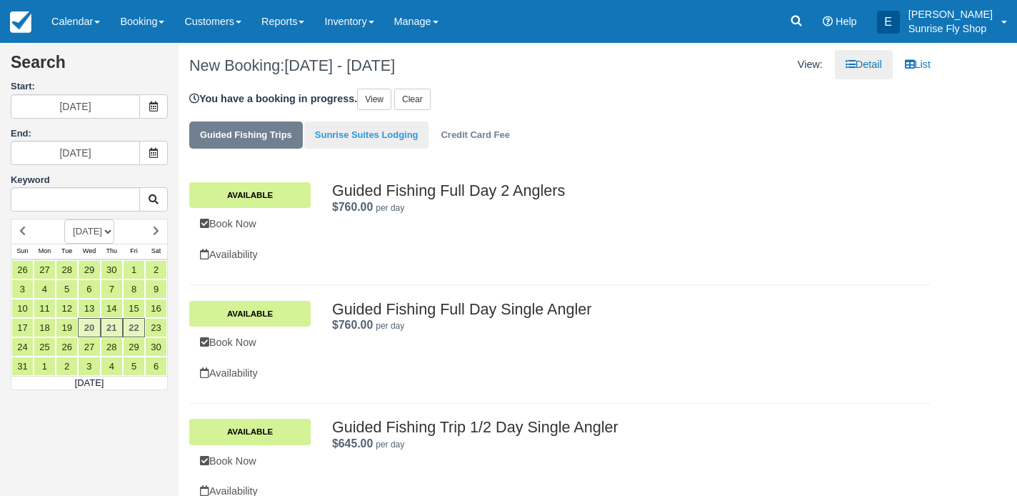
click at [351, 140] on link "Sunrise Suites Lodging" at bounding box center [366, 135] width 125 height 28
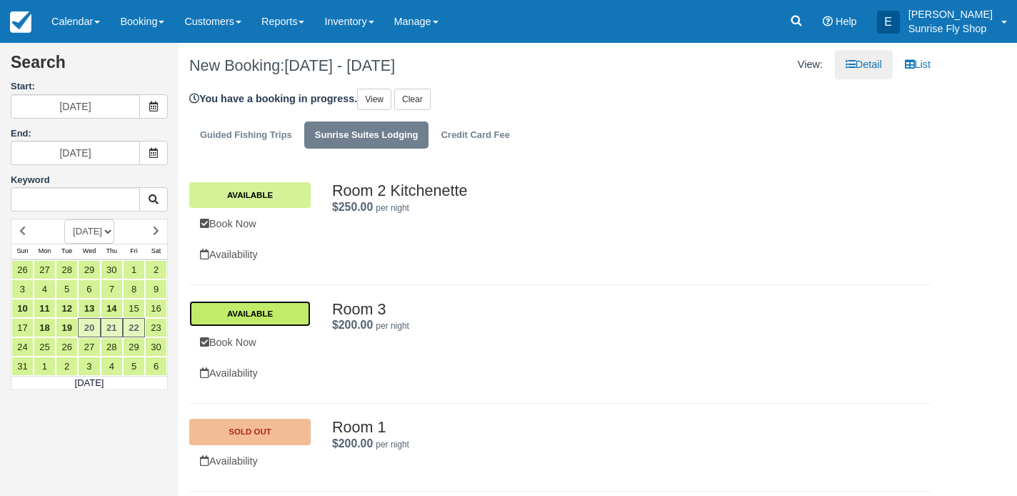
click at [264, 316] on link "Available" at bounding box center [249, 314] width 121 height 26
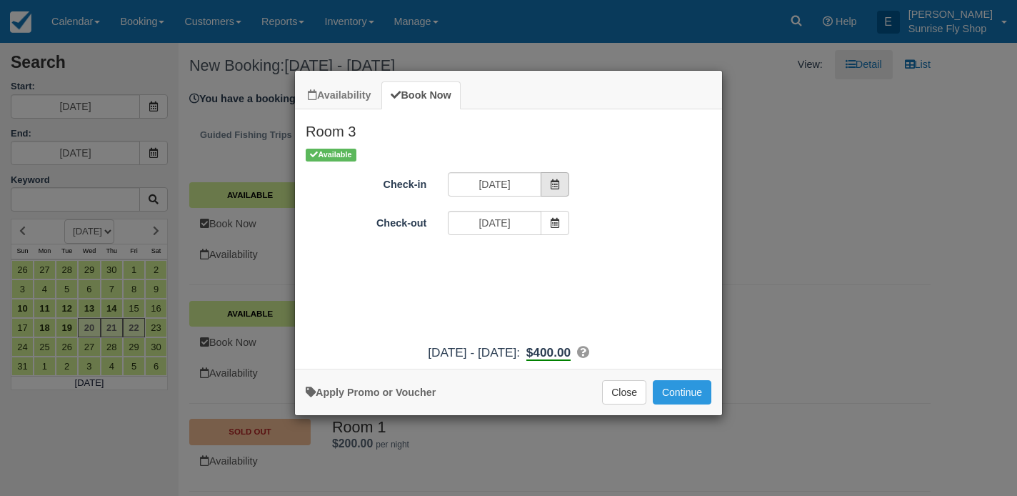
click at [552, 181] on icon "Item Modal" at bounding box center [555, 184] width 10 height 10
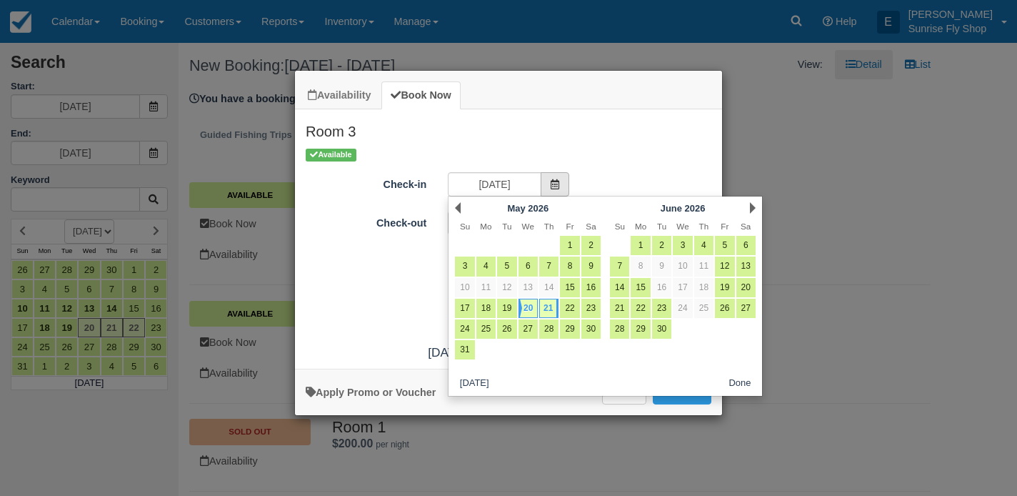
click at [552, 181] on icon "Item Modal" at bounding box center [555, 184] width 10 height 10
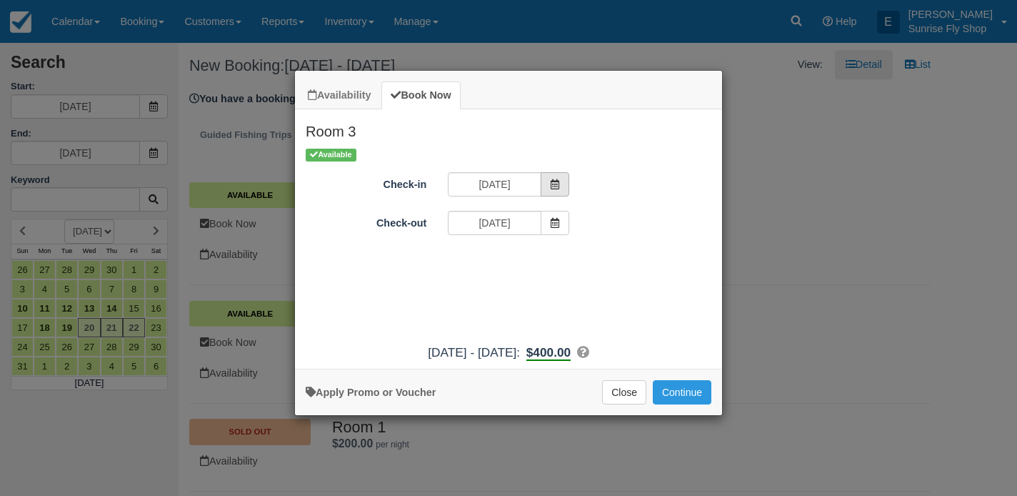
click at [552, 181] on icon "Item Modal" at bounding box center [555, 184] width 10 height 10
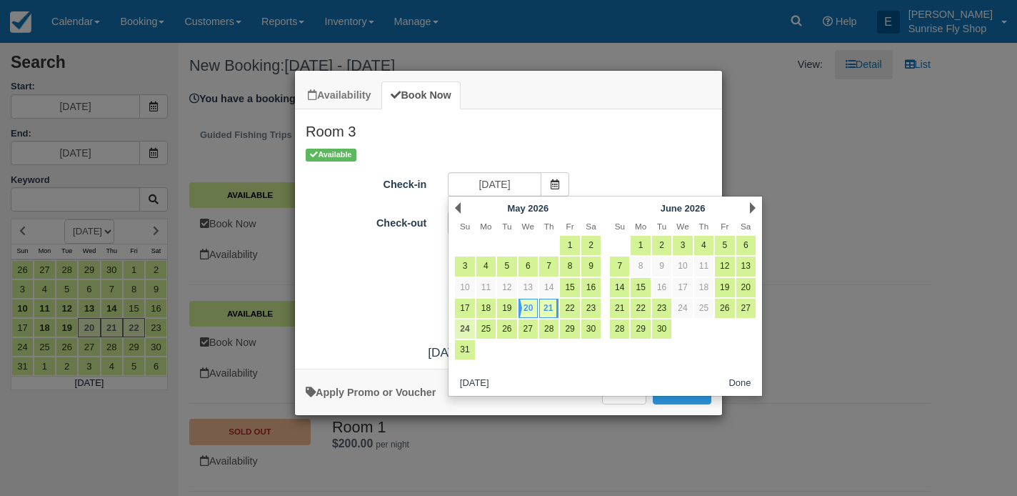
click at [470, 328] on link "24" at bounding box center [464, 328] width 19 height 19
type input "[DATE]"
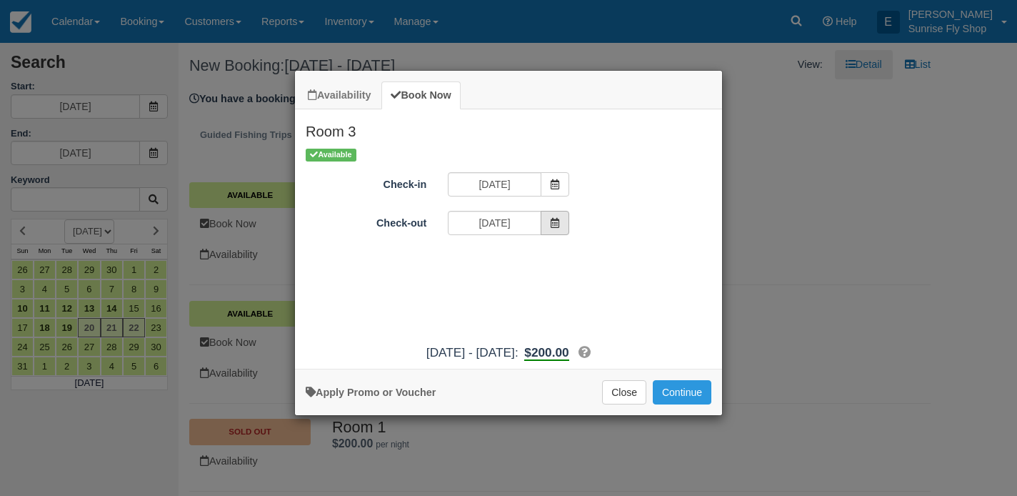
click at [550, 225] on icon "Item Modal" at bounding box center [555, 223] width 10 height 10
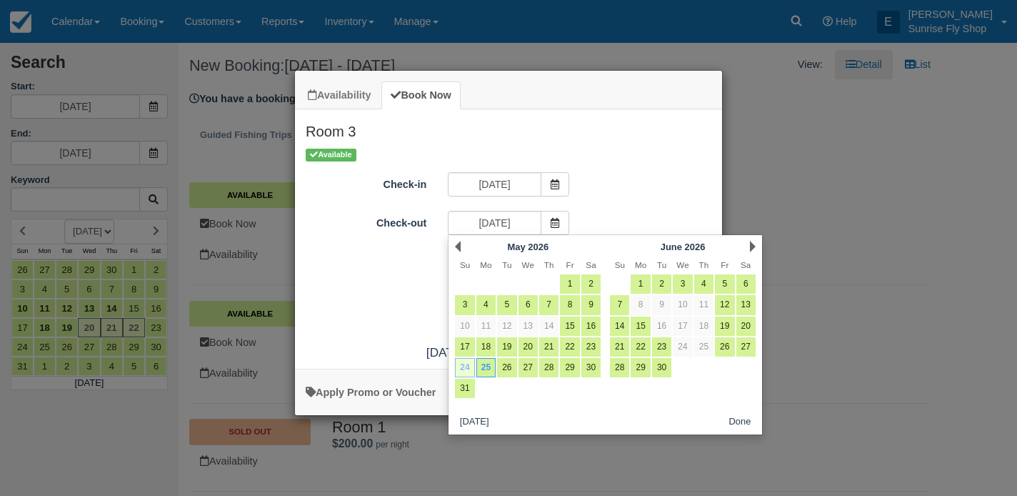
click at [460, 365] on link "24" at bounding box center [464, 367] width 19 height 19
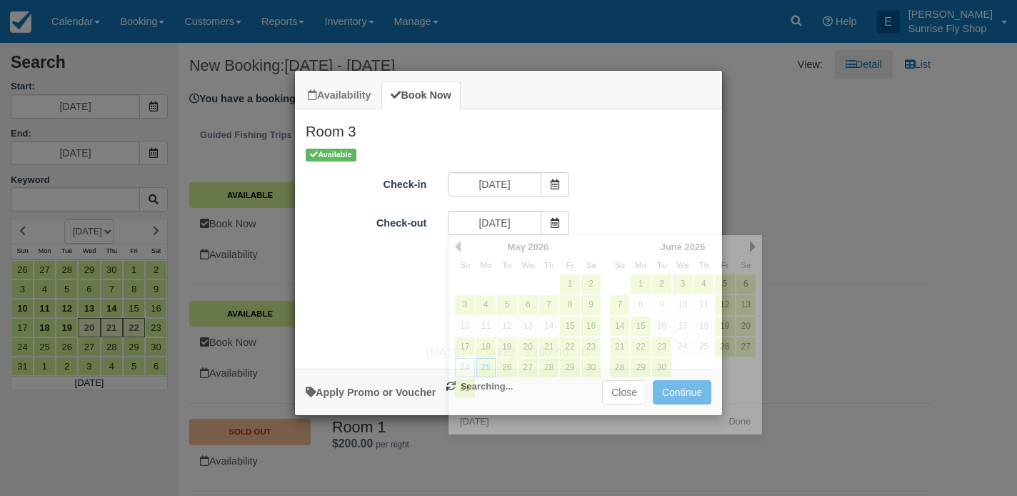
type input "[DATE]"
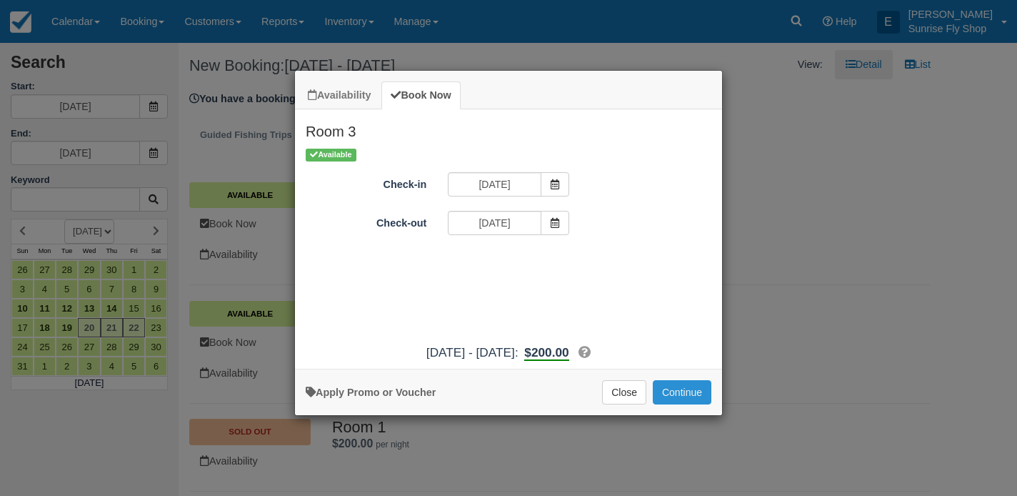
click at [681, 398] on button "Continue" at bounding box center [682, 392] width 59 height 24
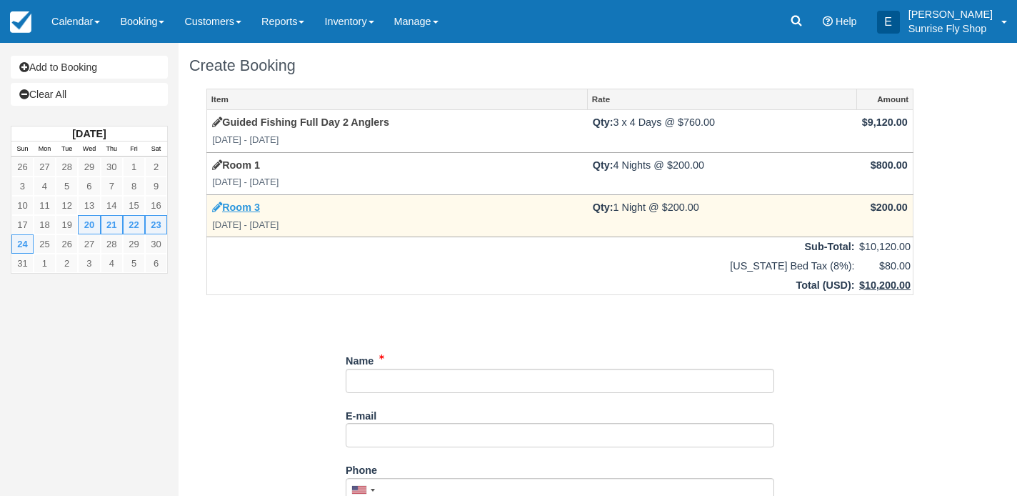
click at [240, 205] on link "Room 3" at bounding box center [236, 206] width 48 height 11
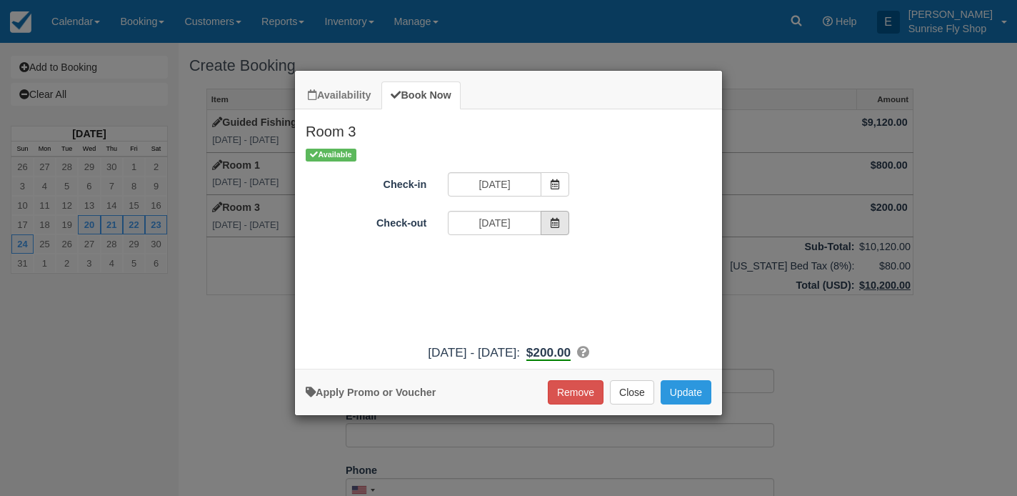
click at [556, 221] on icon "Item Modal" at bounding box center [555, 223] width 10 height 10
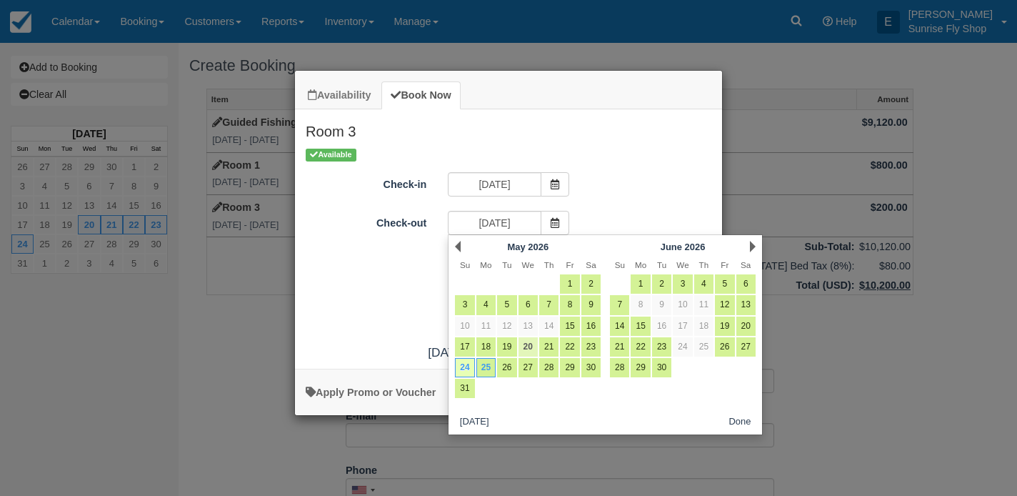
click at [527, 348] on link "20" at bounding box center [527, 346] width 19 height 19
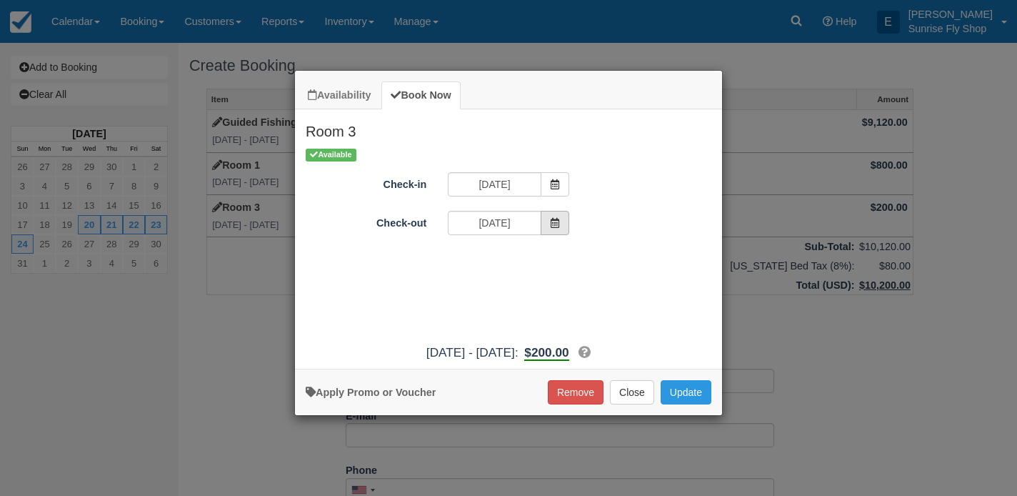
click at [558, 221] on icon "Item Modal" at bounding box center [555, 223] width 10 height 10
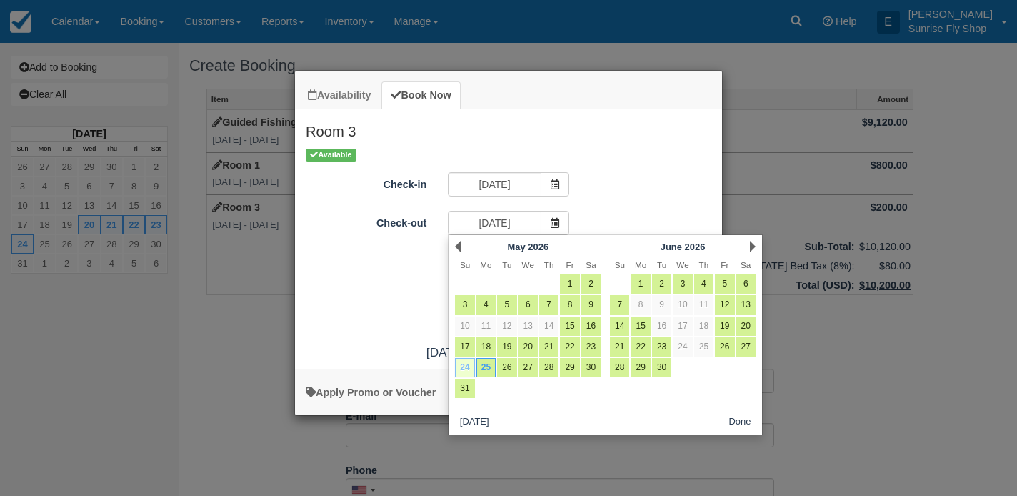
click at [467, 367] on link "24" at bounding box center [464, 367] width 19 height 19
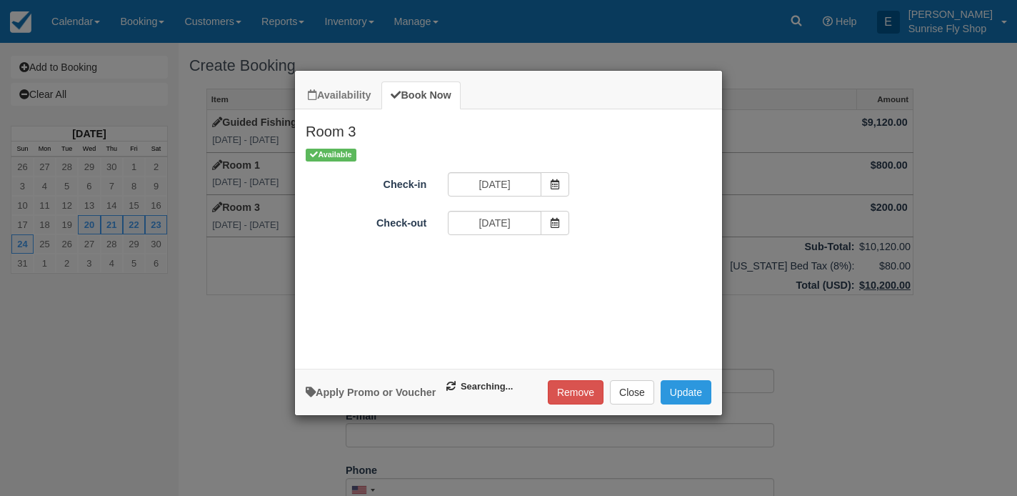
type input "05/25/26"
click at [556, 182] on icon "Item Modal" at bounding box center [555, 184] width 10 height 10
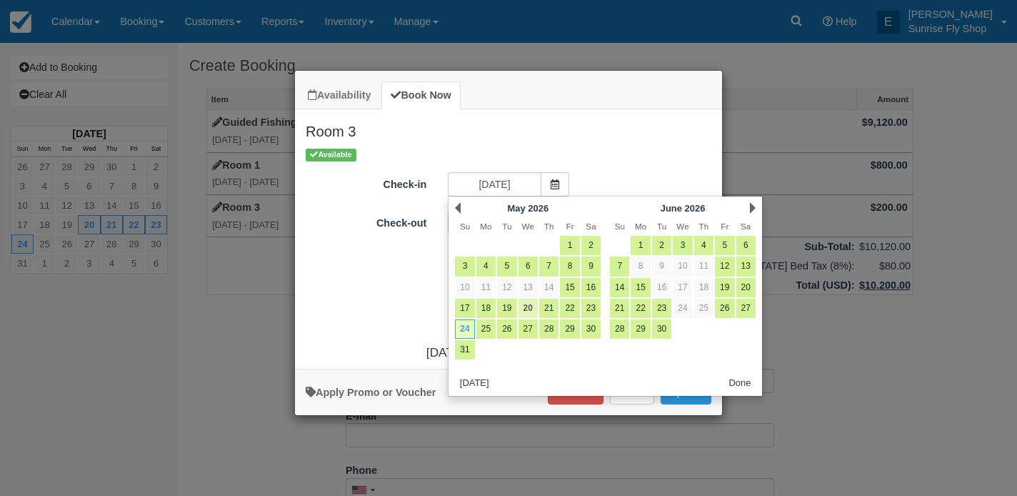
click at [528, 310] on link "20" at bounding box center [527, 307] width 19 height 19
type input "05/20/26"
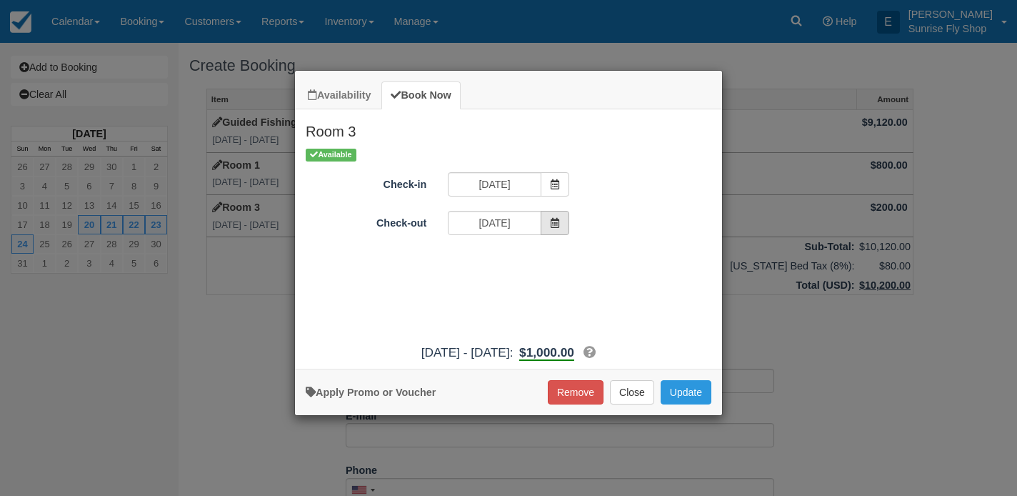
click at [550, 224] on icon "Item Modal" at bounding box center [555, 223] width 10 height 10
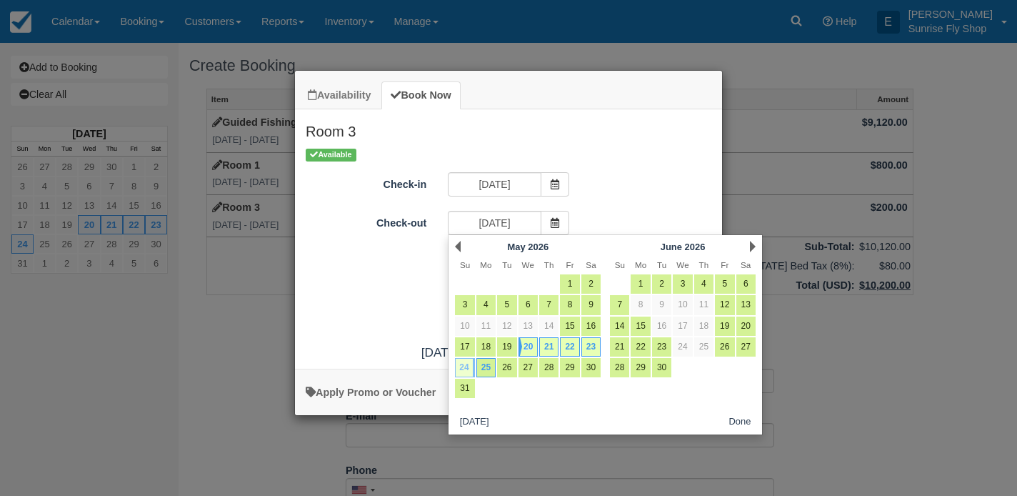
click at [465, 365] on link "24" at bounding box center [464, 367] width 19 height 19
type input "05/24/26"
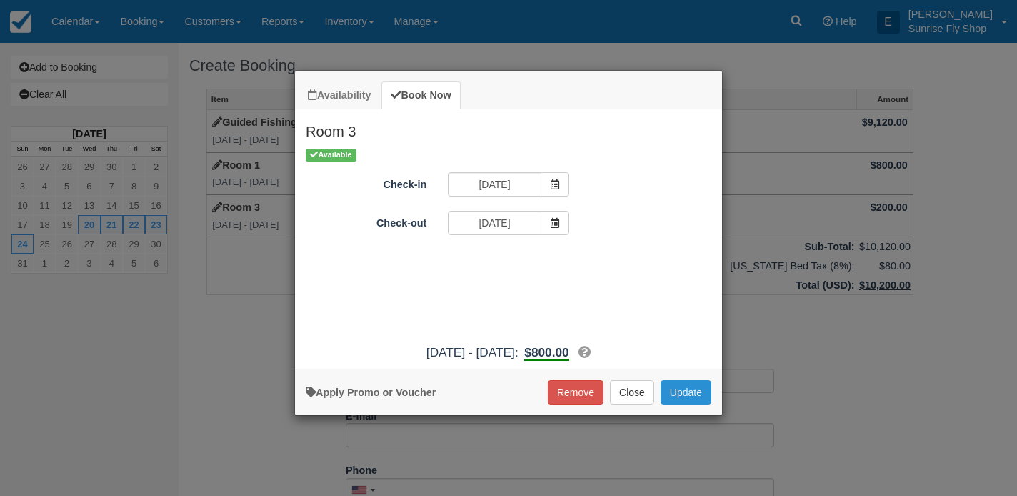
click at [676, 398] on button "Update" at bounding box center [686, 392] width 51 height 24
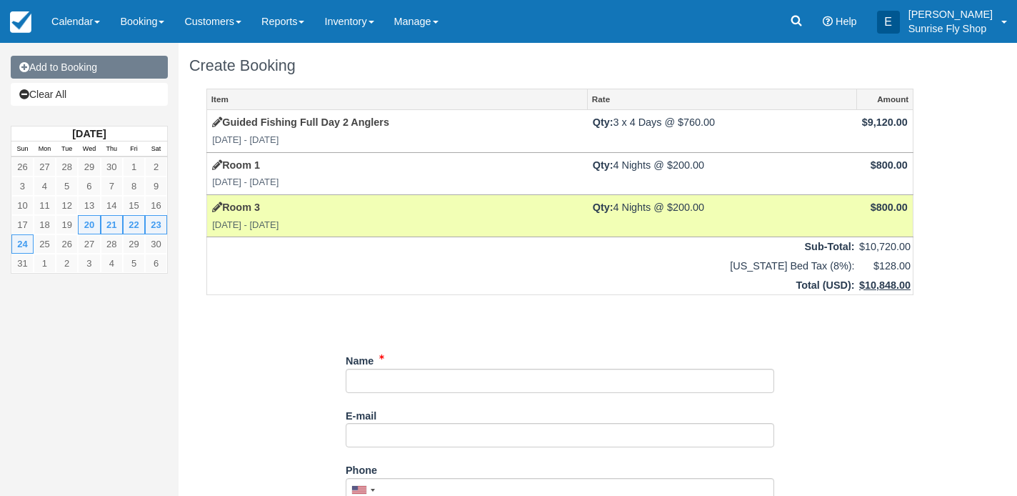
click at [106, 78] on link "Add to Booking" at bounding box center [89, 67] width 157 height 23
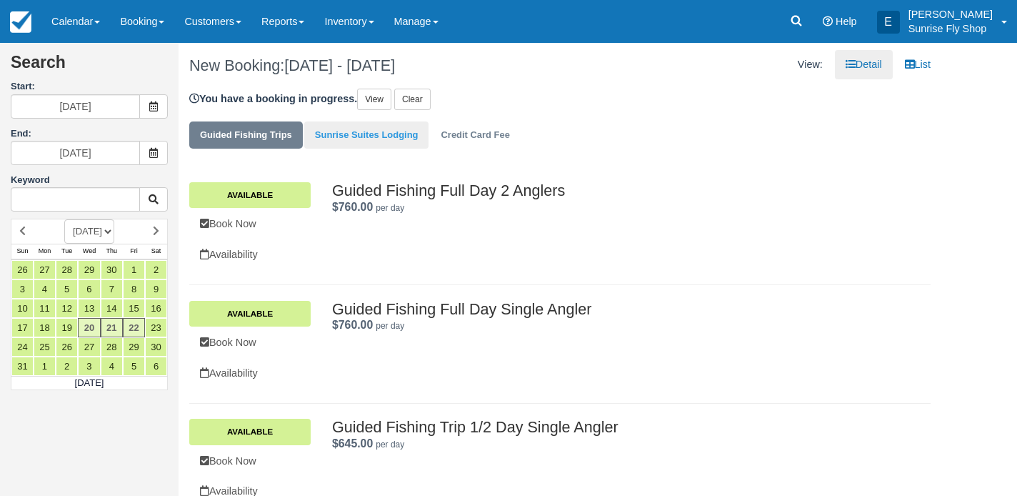
click at [359, 134] on link "Sunrise Suites Lodging" at bounding box center [366, 135] width 125 height 28
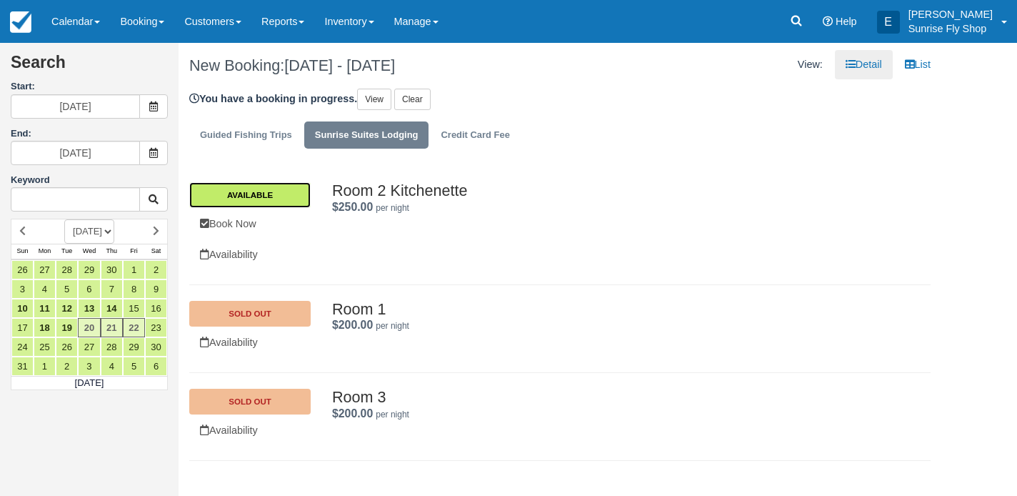
click at [276, 203] on link "Available" at bounding box center [249, 195] width 121 height 26
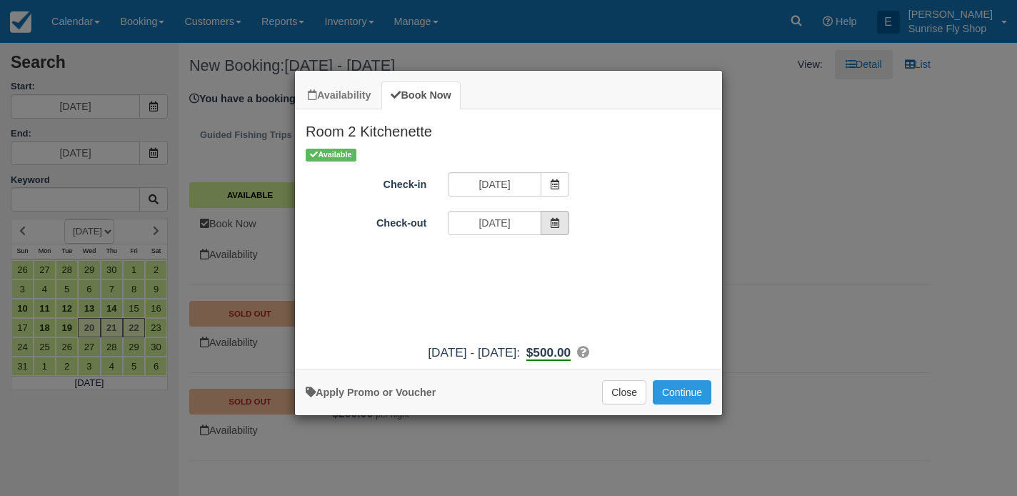
click at [555, 219] on icon "Item Modal" at bounding box center [555, 223] width 10 height 10
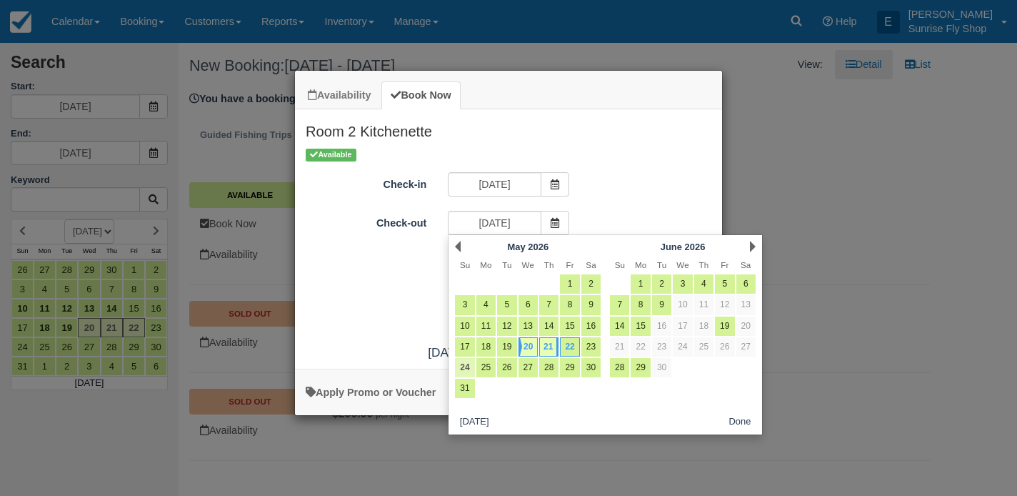
click at [463, 366] on link "24" at bounding box center [464, 367] width 19 height 19
type input "[DATE]"
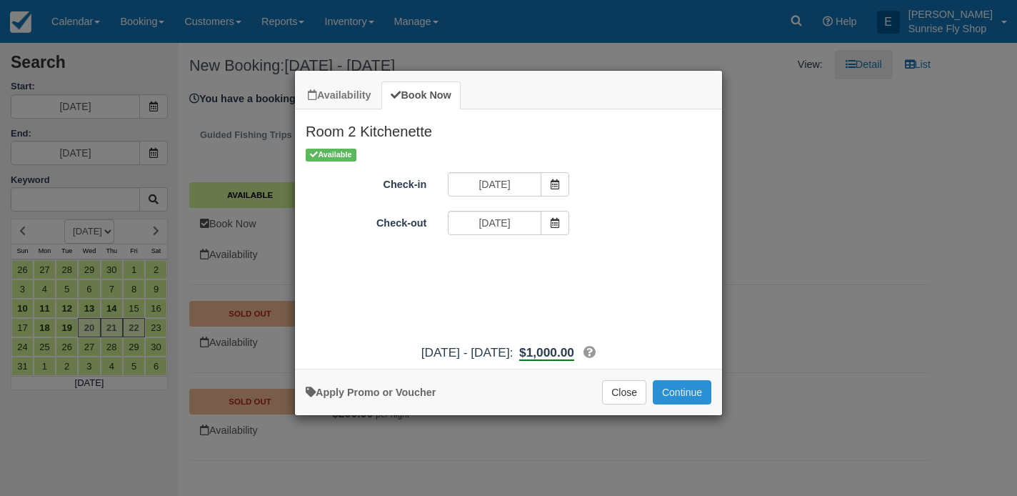
click at [683, 400] on button "Continue" at bounding box center [682, 392] width 59 height 24
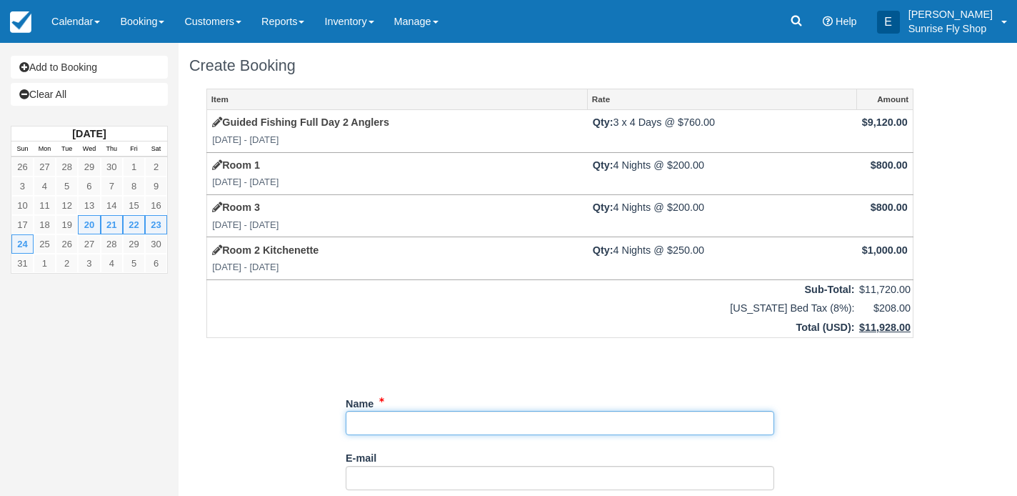
click at [377, 421] on input "Name" at bounding box center [560, 423] width 428 height 24
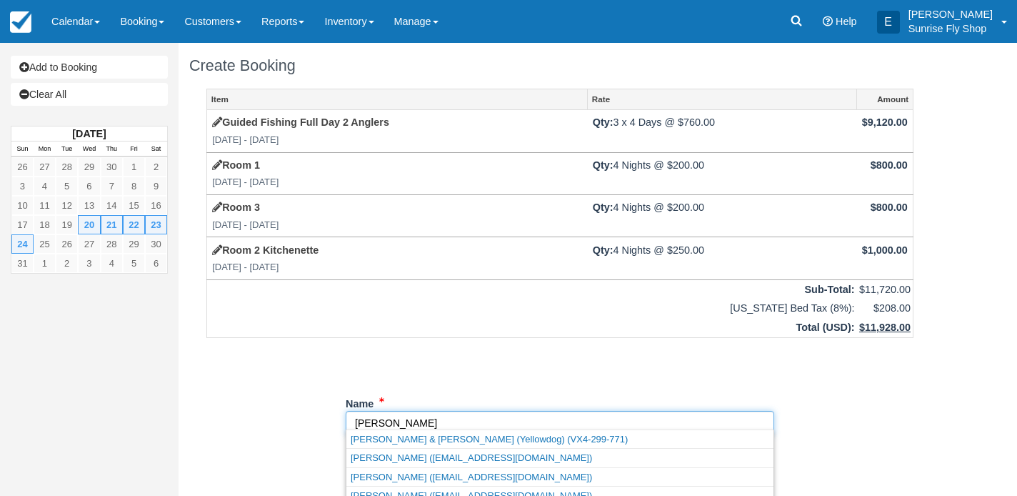
scroll to position [38, 0]
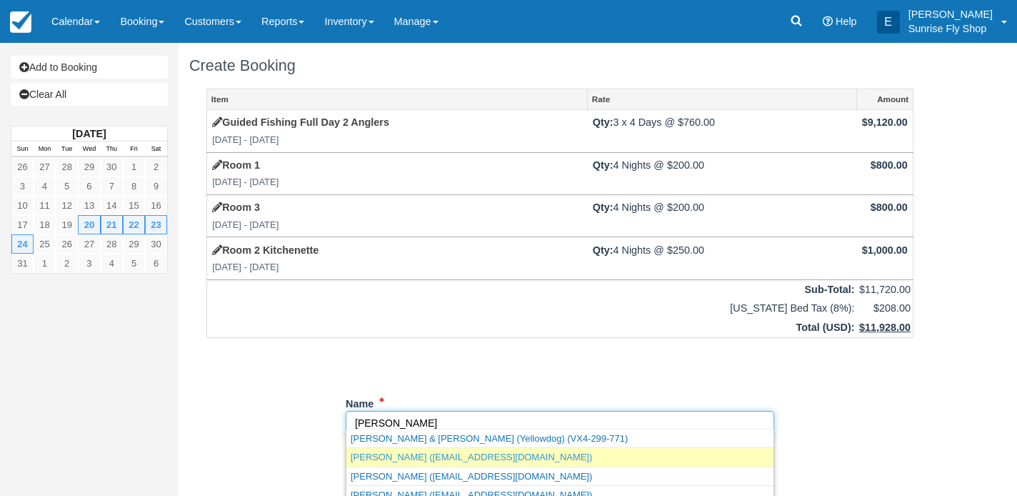
click at [378, 461] on link "[PERSON_NAME] ([EMAIL_ADDRESS][DOMAIN_NAME])" at bounding box center [559, 457] width 427 height 18
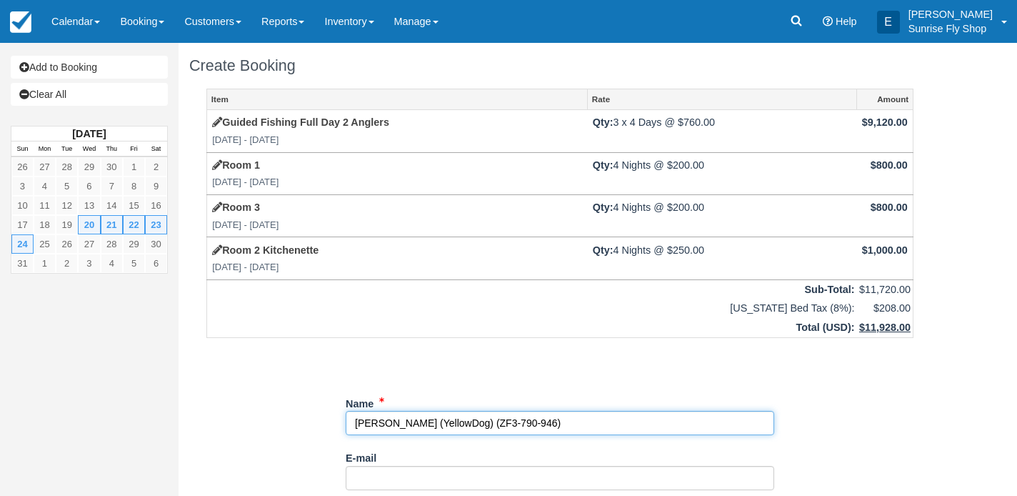
type input "[PERSON_NAME] (YellowDog)"
select select
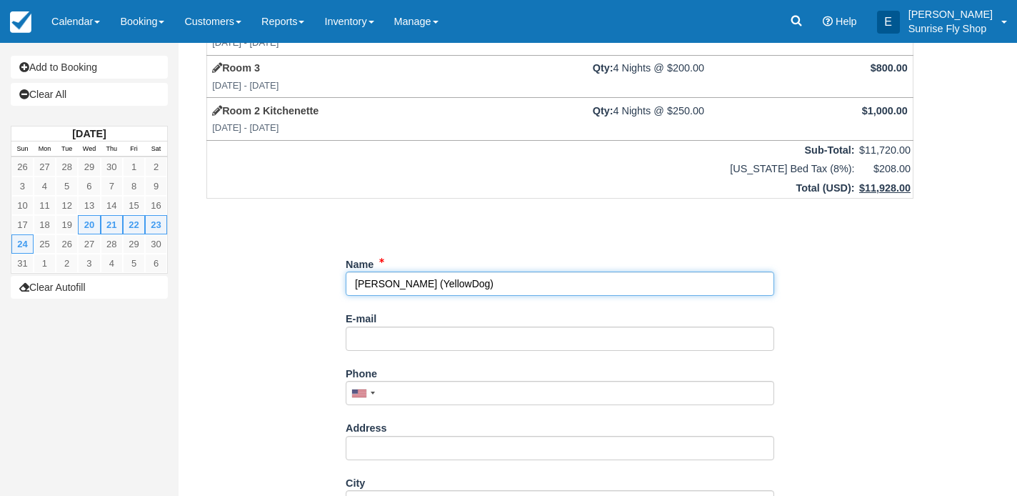
scroll to position [140, 0]
click at [506, 273] on input "Name" at bounding box center [560, 283] width 428 height 24
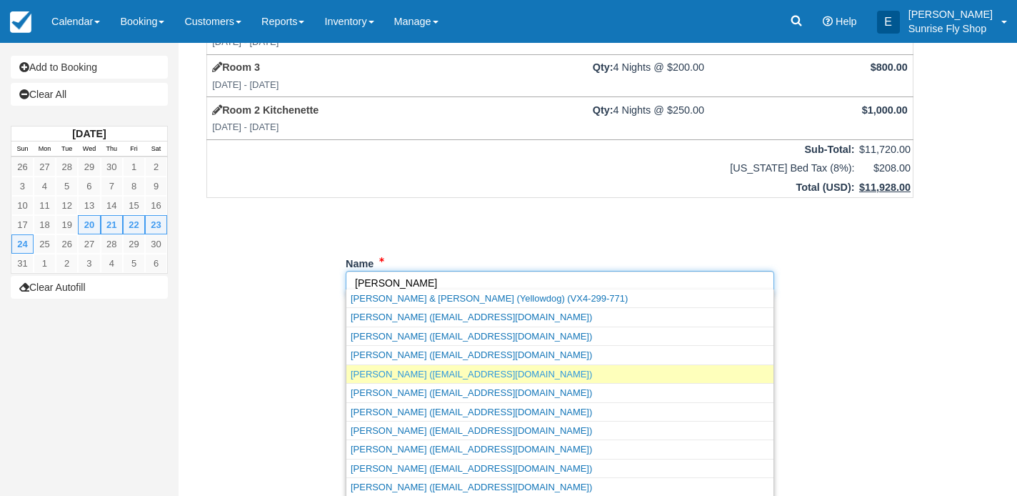
scroll to position [37, 0]
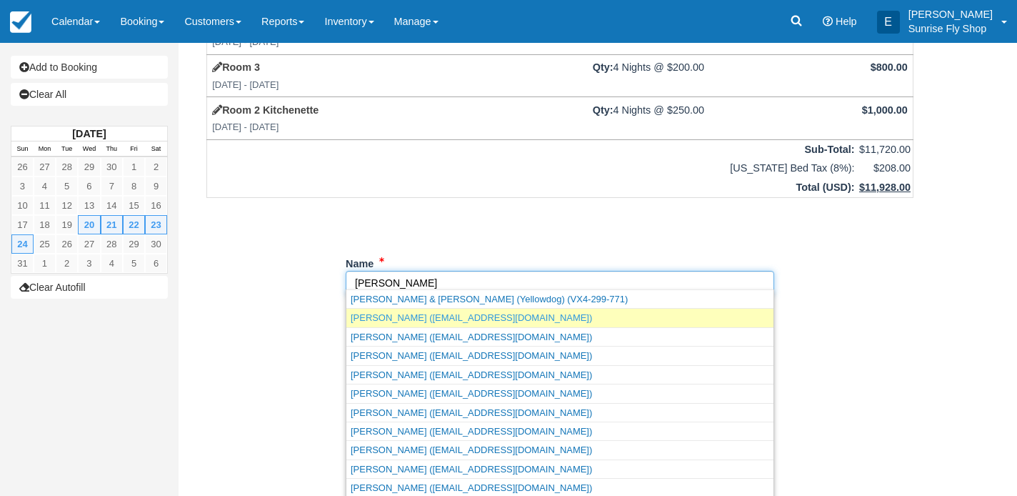
click at [437, 318] on link "Robert Carrick (carrickrj@gmail.com)" at bounding box center [559, 317] width 427 height 18
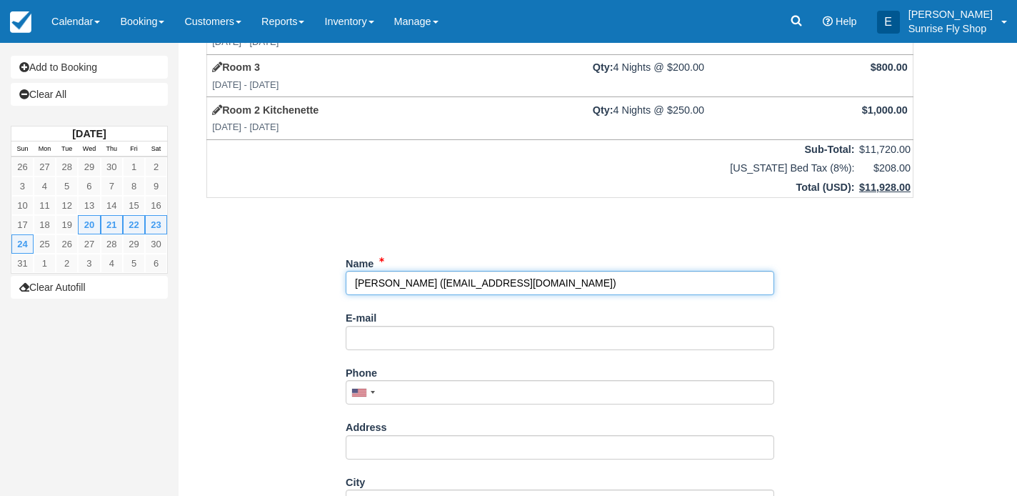
type input "Robert Carrick"
type input "carrickrj@gmail.com"
type input "+15417973452"
select select "OR"
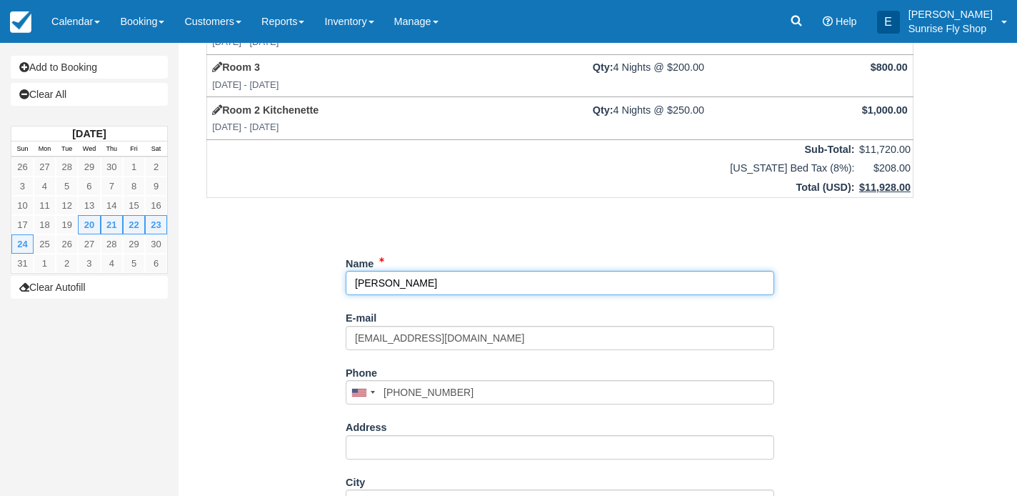
select select "OR"
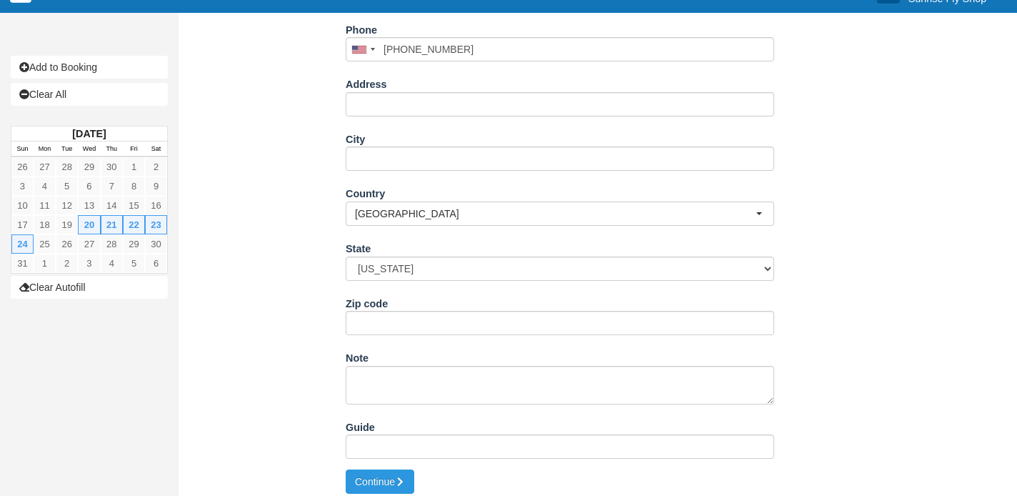
scroll to position [482, 0]
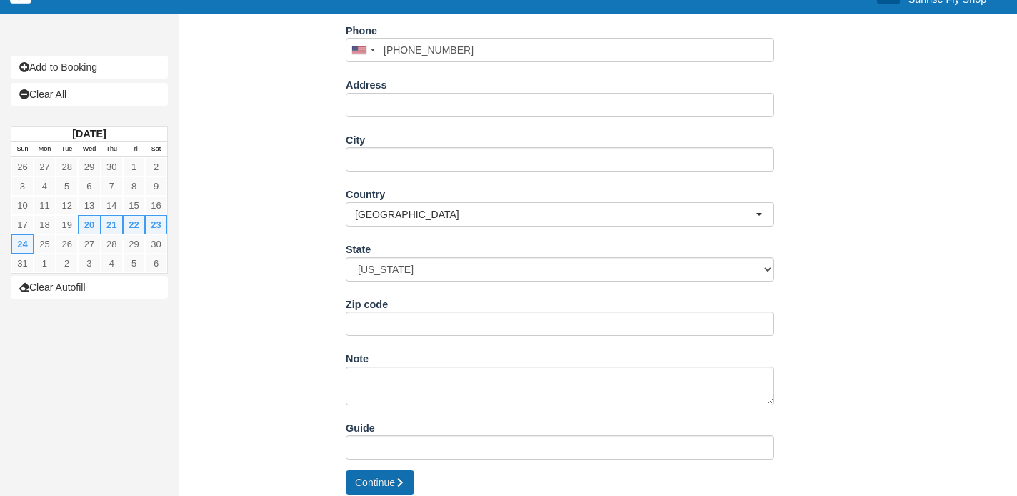
click at [374, 476] on button "Continue" at bounding box center [380, 482] width 69 height 24
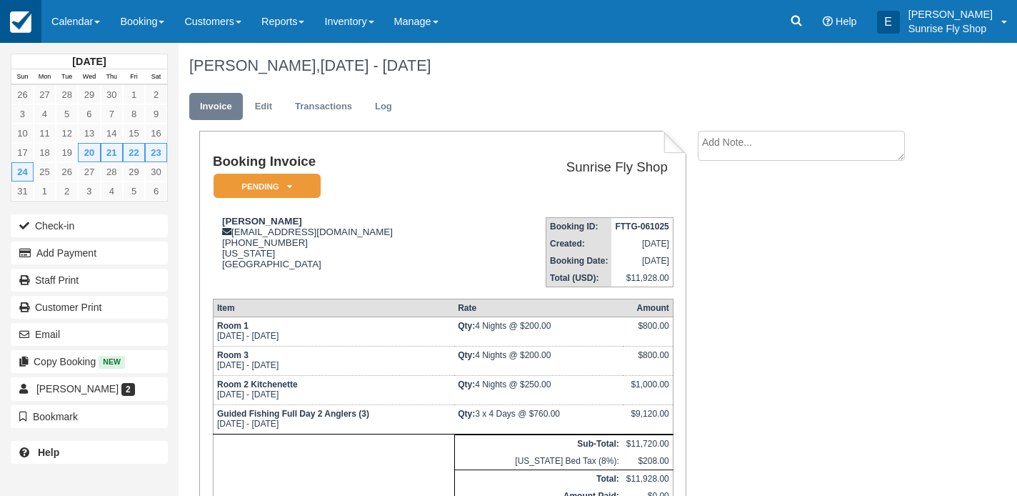
click at [16, 20] on img at bounding box center [20, 21] width 21 height 21
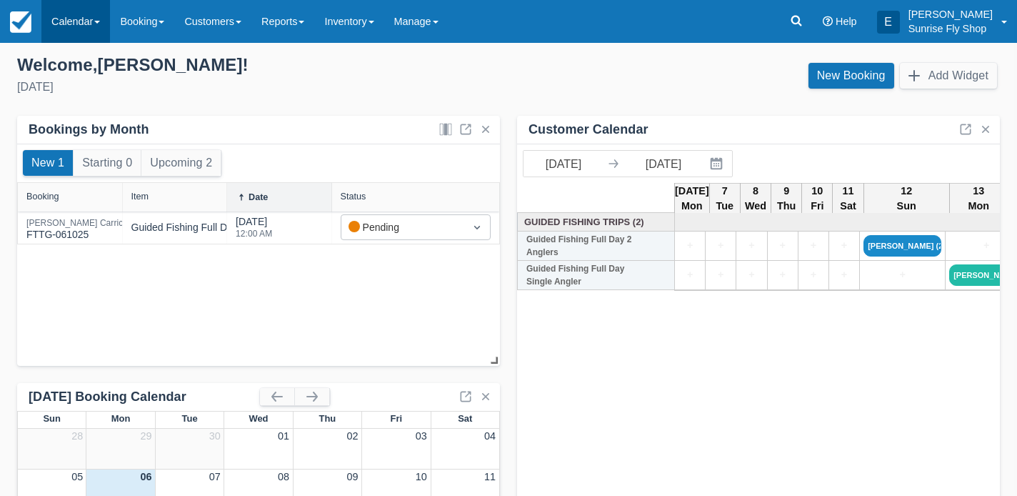
click at [82, 28] on link "Calendar" at bounding box center [75, 21] width 69 height 43
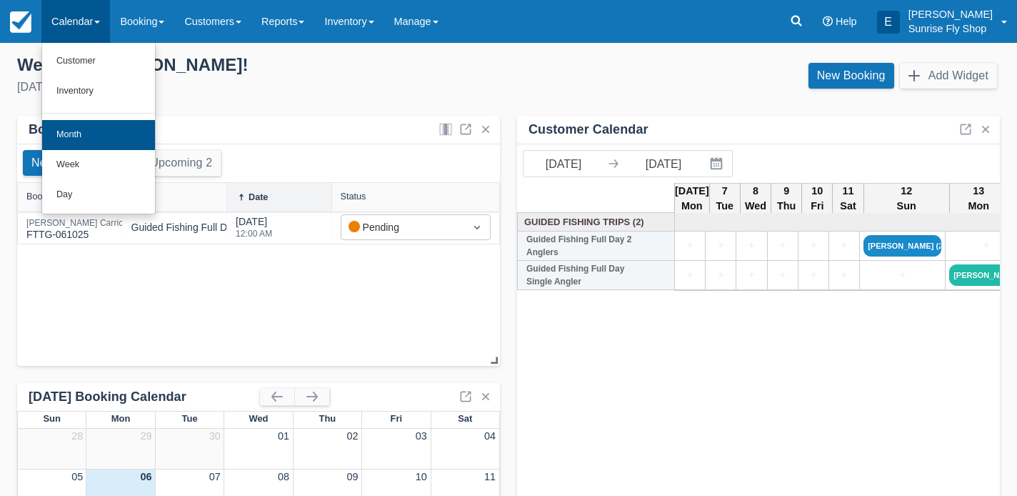
click at [72, 130] on link "Month" at bounding box center [98, 135] width 113 height 30
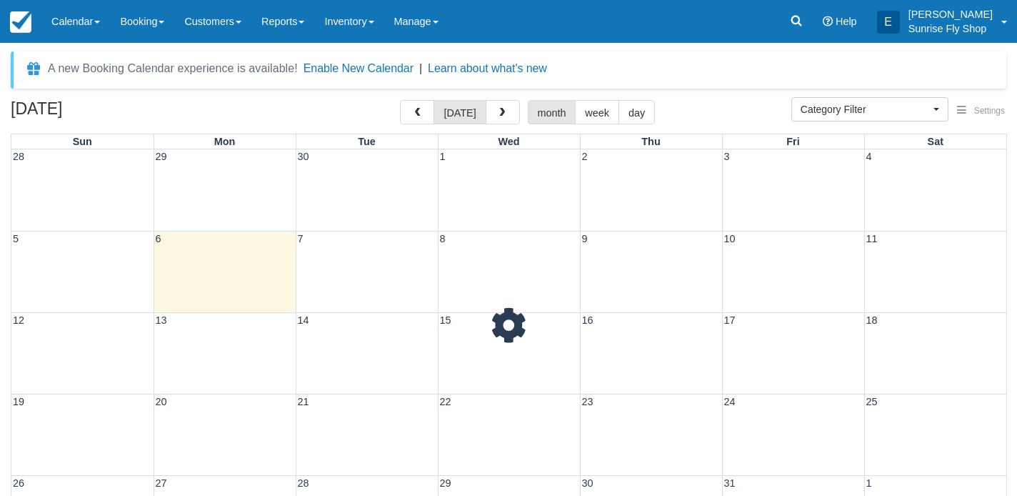
select select
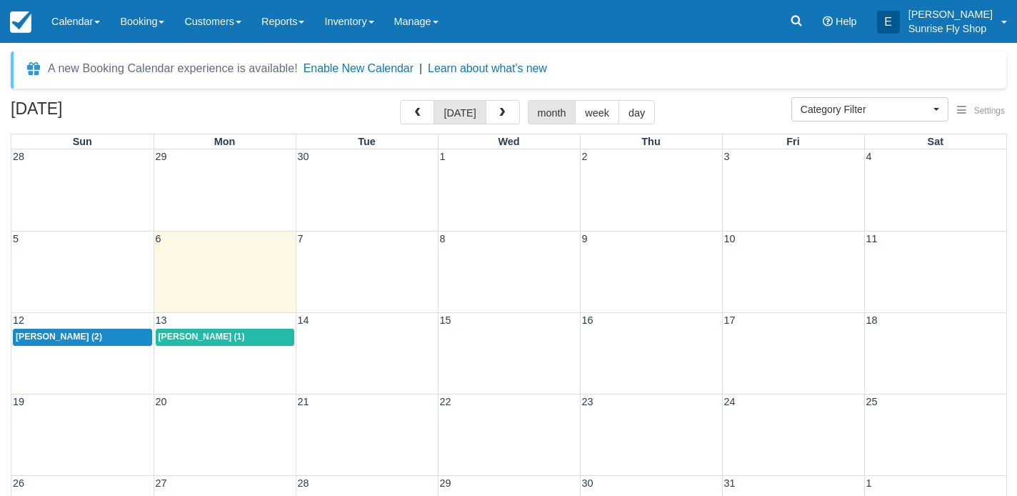
click at [491, 126] on div "[DATE] [DATE] month week day" at bounding box center [508, 115] width 995 height 31
click at [497, 109] on span "button" at bounding box center [502, 113] width 10 height 10
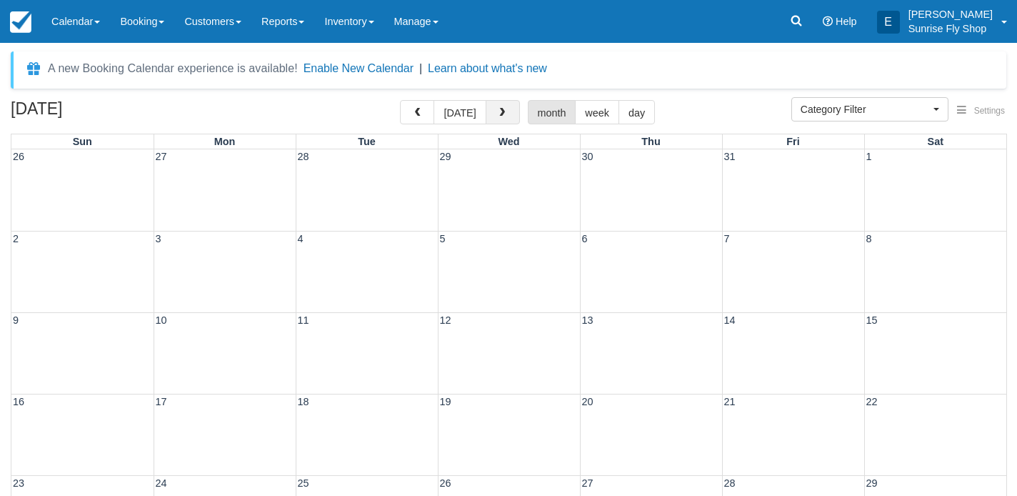
click at [497, 109] on span "button" at bounding box center [502, 113] width 10 height 10
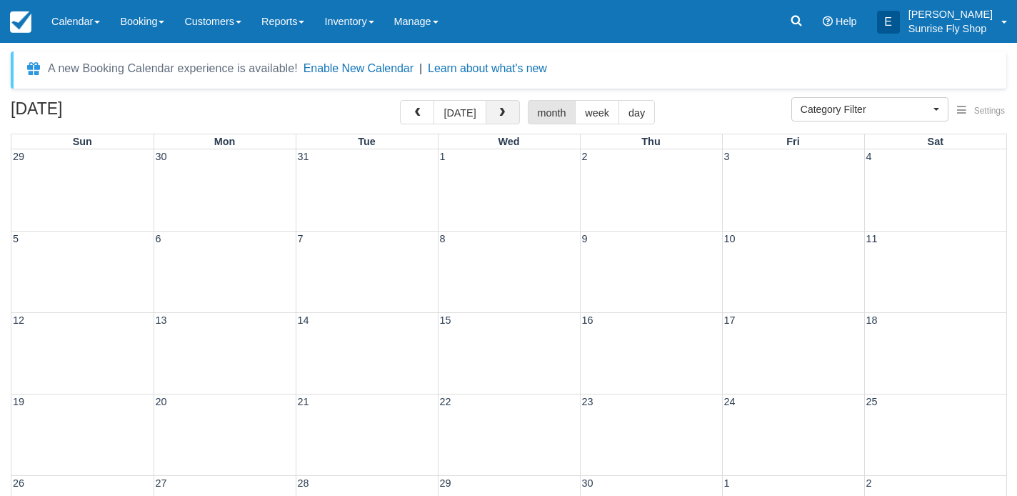
click at [497, 109] on span "button" at bounding box center [502, 113] width 10 height 10
